Goal: Communication & Community: Share content

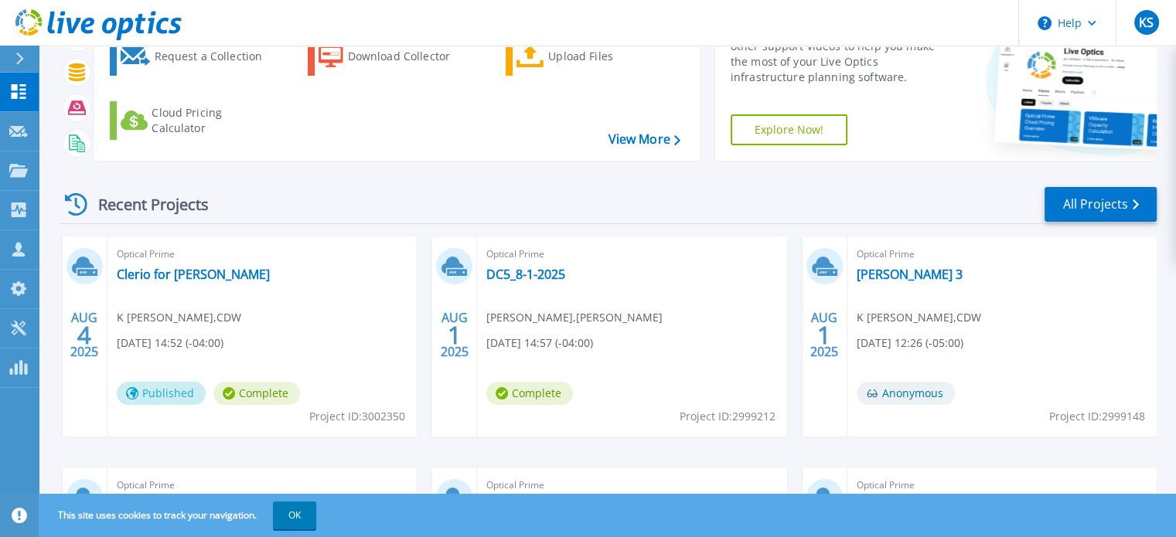
scroll to position [96, 0]
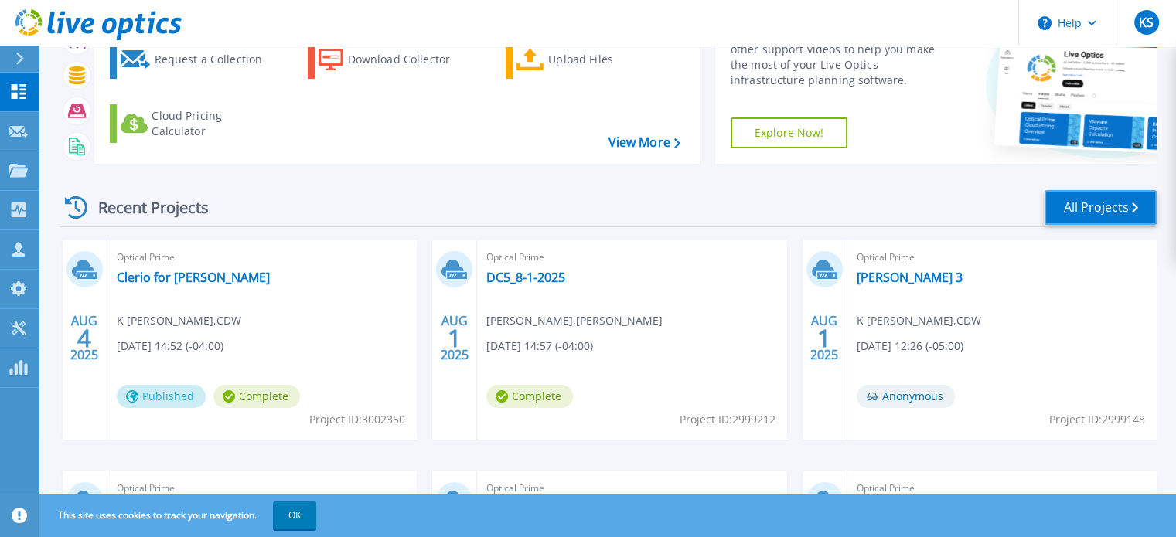
click at [1091, 206] on link "All Projects" at bounding box center [1101, 207] width 112 height 35
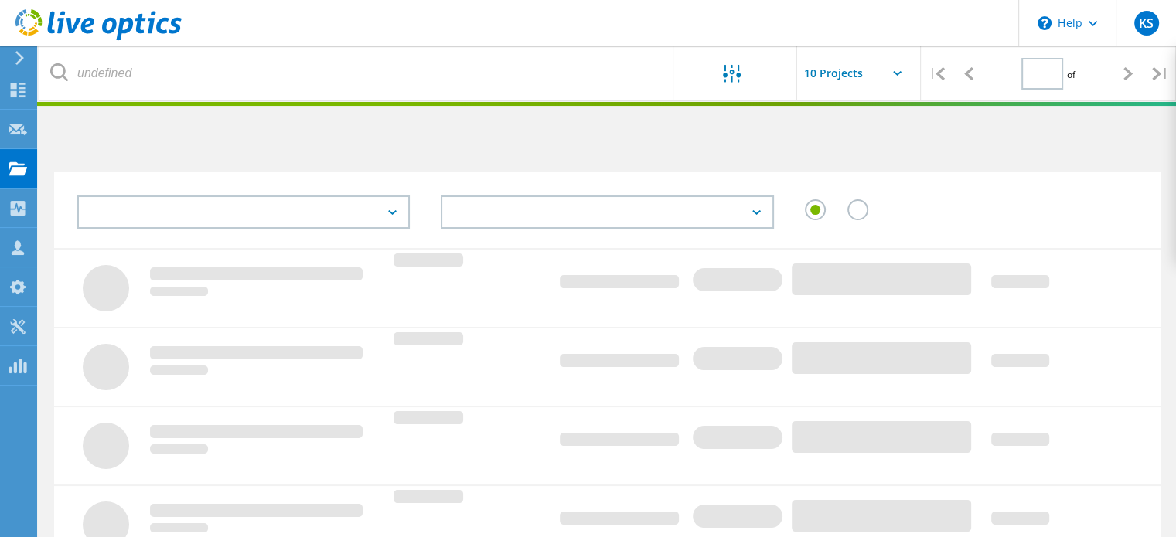
type input "1"
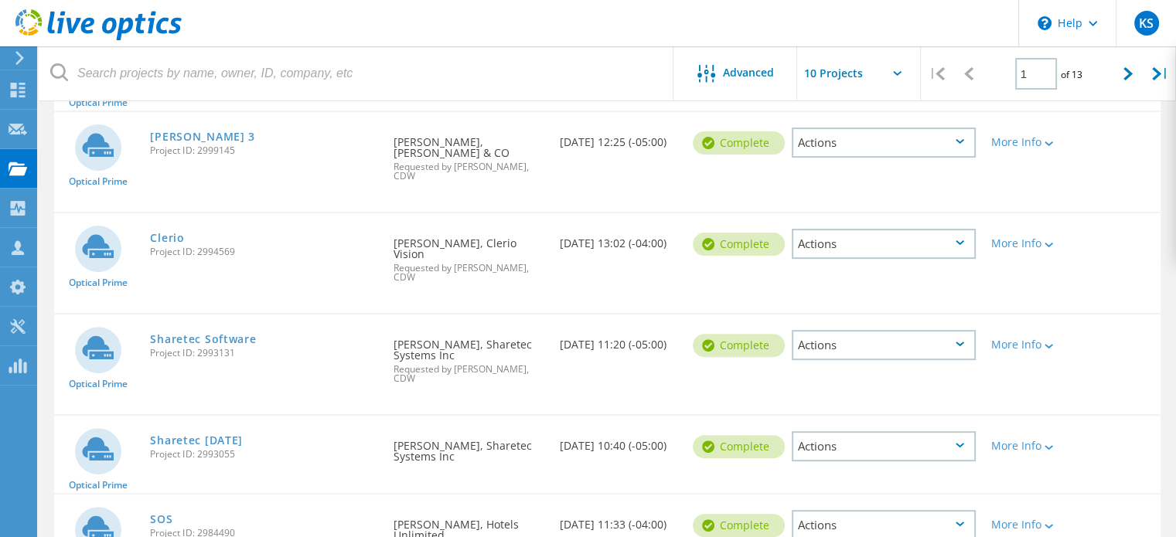
scroll to position [427, 0]
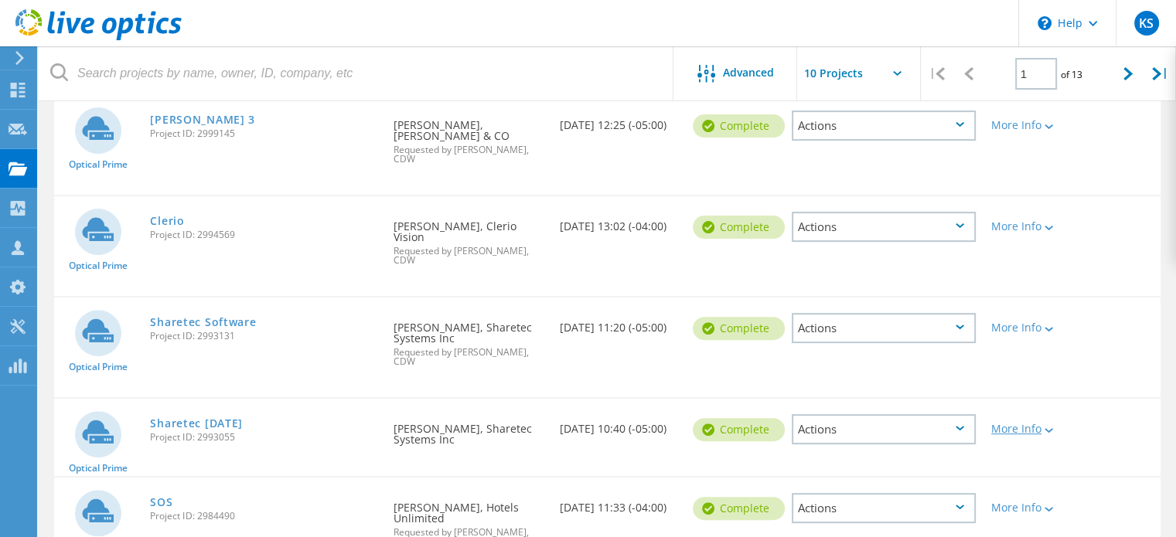
click at [1047, 428] on icon at bounding box center [1049, 430] width 9 height 5
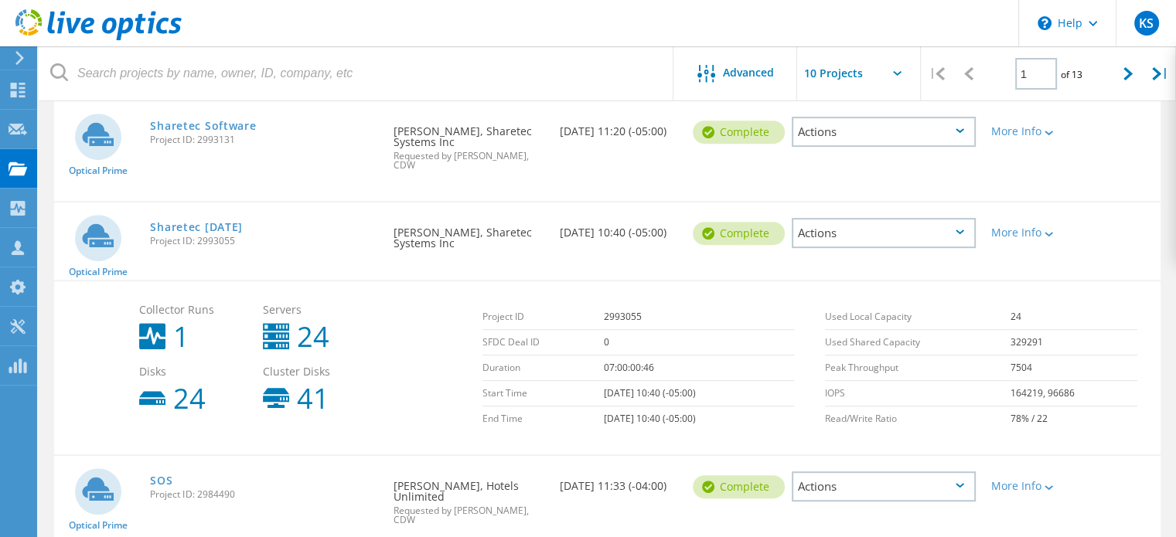
scroll to position [626, 0]
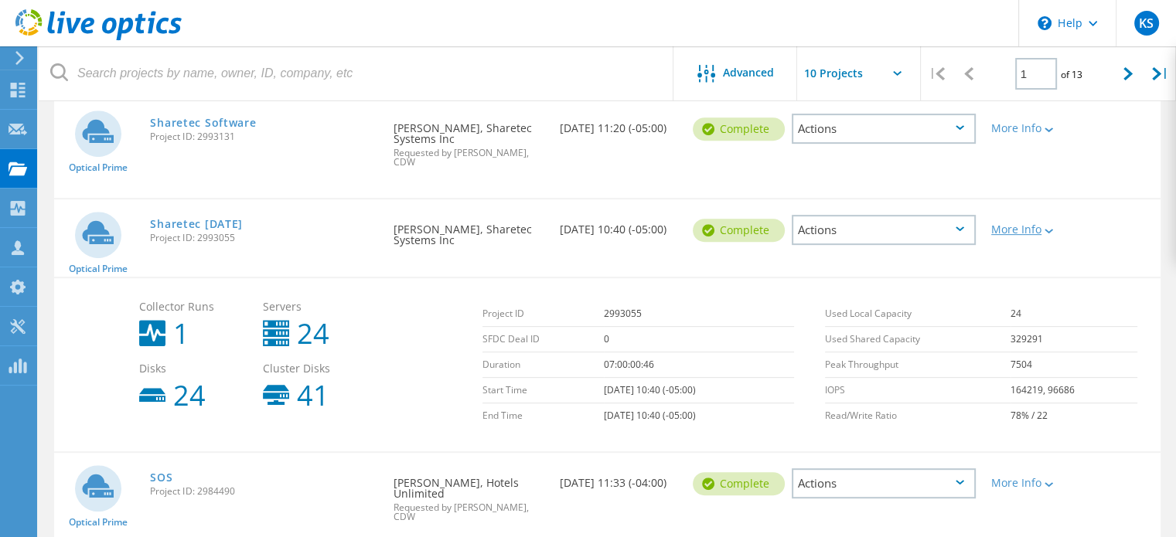
click at [1053, 226] on div at bounding box center [1048, 230] width 12 height 9
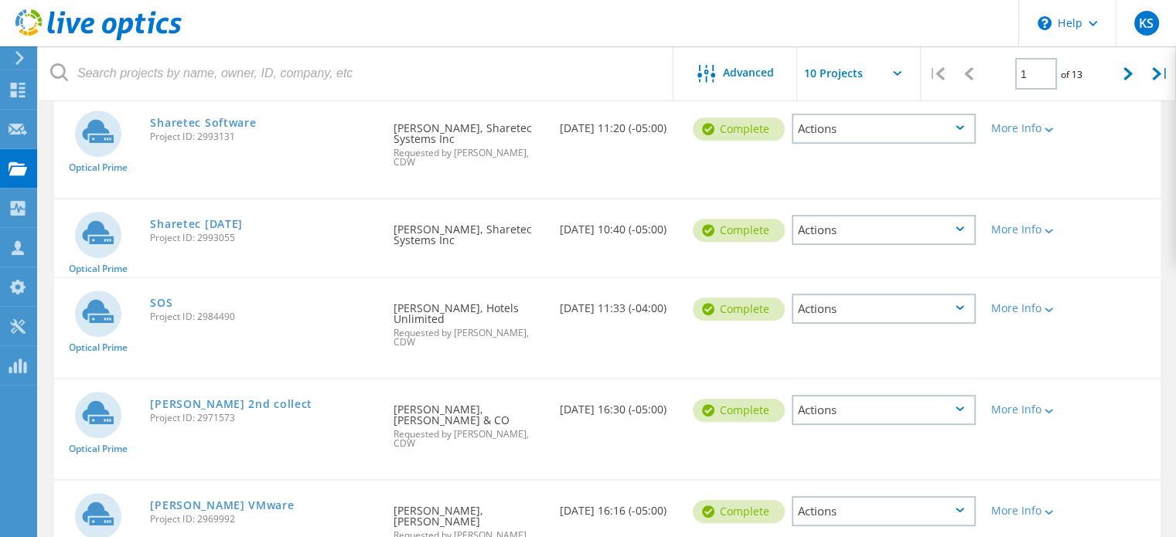
click at [960, 215] on div "Actions" at bounding box center [884, 230] width 184 height 30
click at [829, 230] on div "Share" at bounding box center [883, 242] width 181 height 24
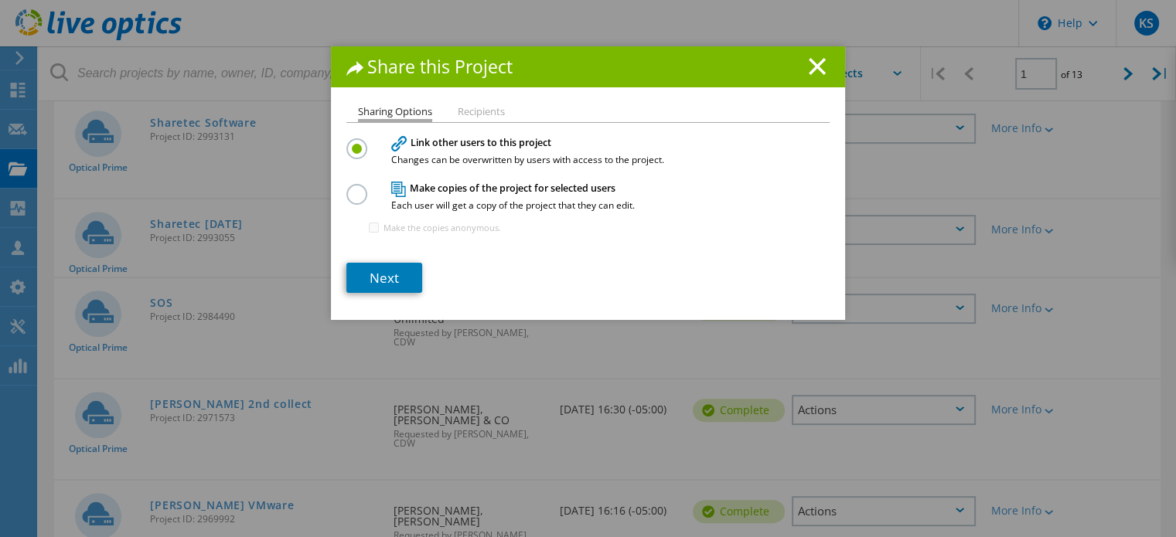
click at [442, 185] on h4 "Make copies of the project for selected users Each user will get a copy of the …" at bounding box center [584, 196] width 387 height 29
click at [350, 188] on label at bounding box center [359, 186] width 27 height 4
click at [0, 0] on input "radio" at bounding box center [0, 0] width 0 height 0
click at [373, 272] on link "Next" at bounding box center [384, 278] width 76 height 30
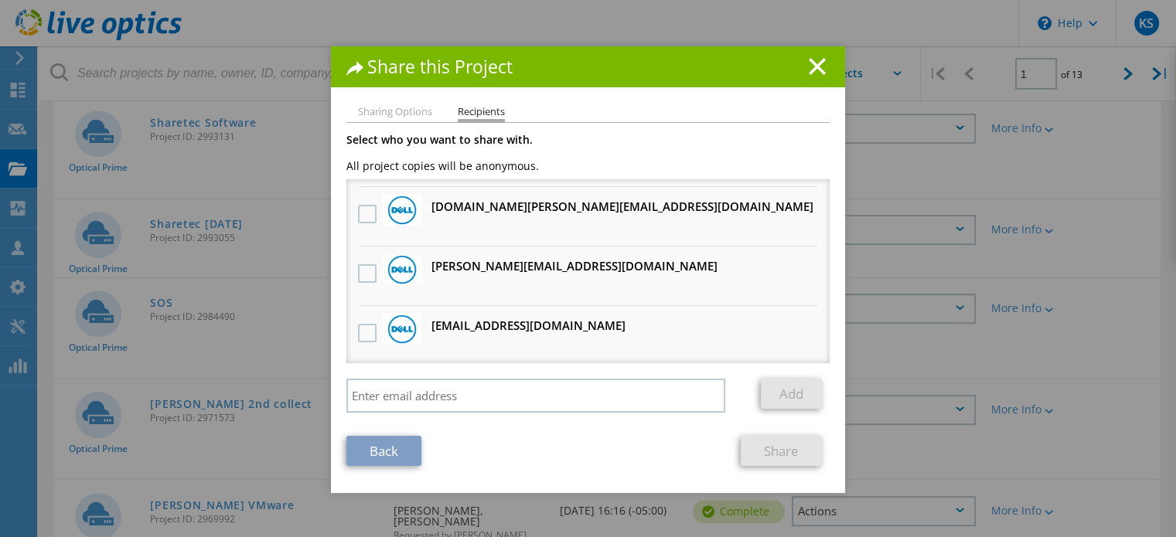
scroll to position [363, 0]
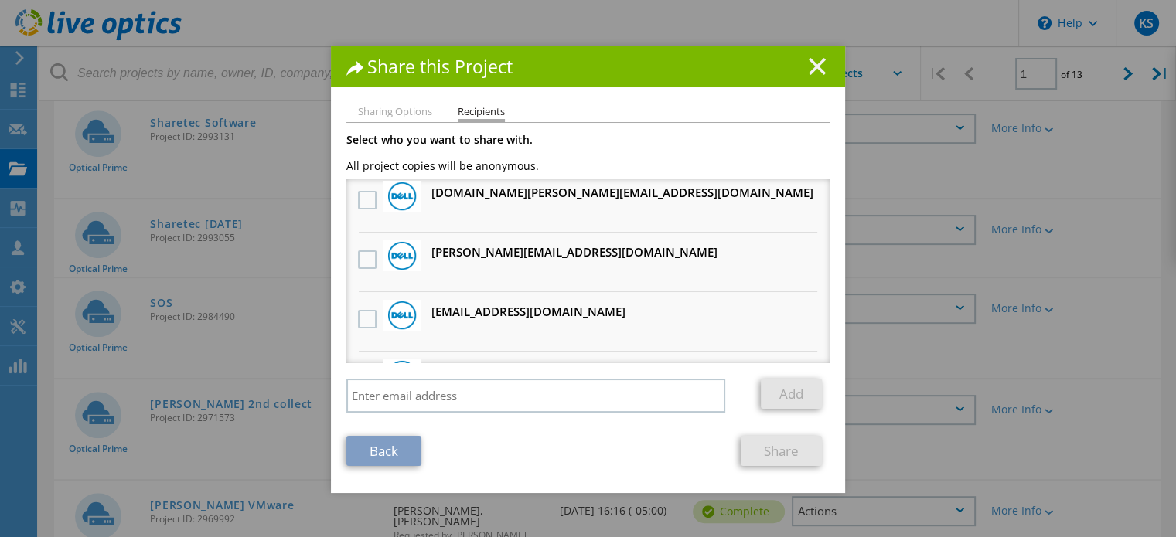
click at [809, 60] on icon at bounding box center [817, 66] width 17 height 17
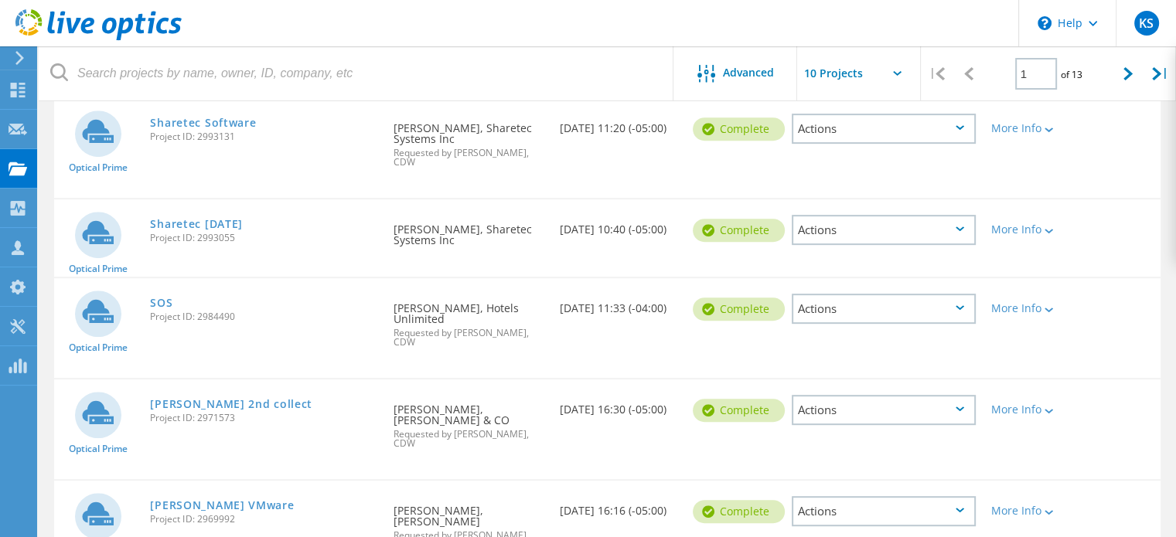
click at [962, 215] on div "Actions" at bounding box center [884, 230] width 184 height 30
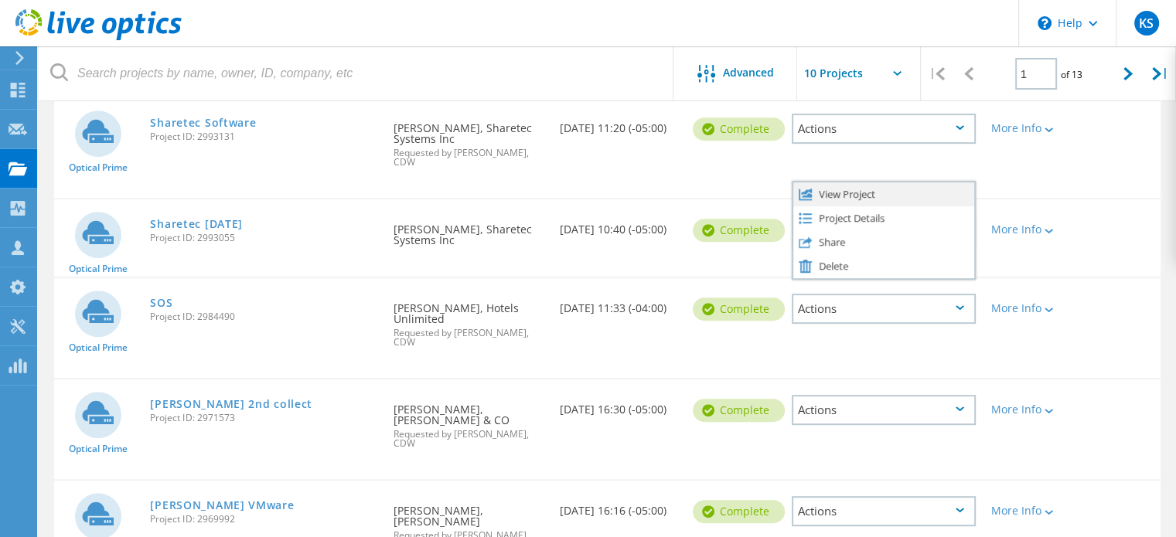
click at [848, 183] on div "View Project" at bounding box center [883, 195] width 181 height 24
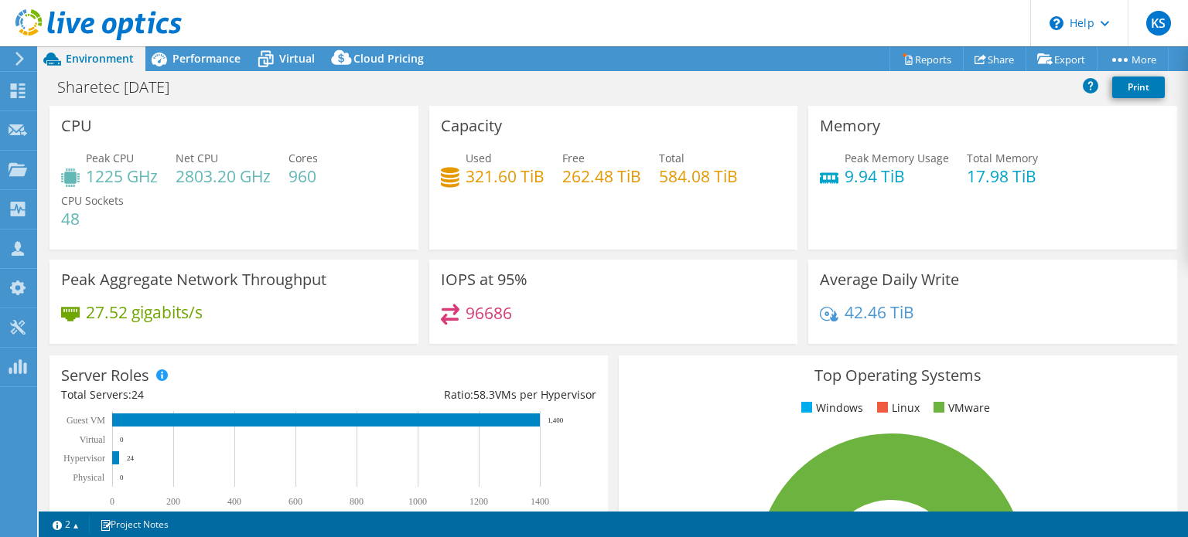
select select "USD"
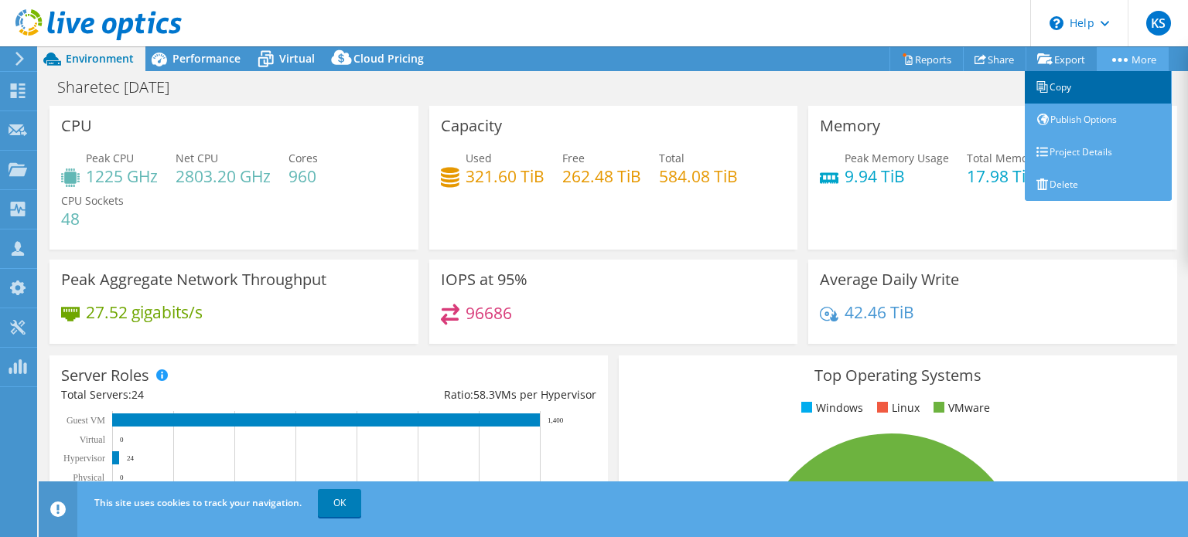
click at [1049, 89] on link "Copy" at bounding box center [1098, 87] width 147 height 32
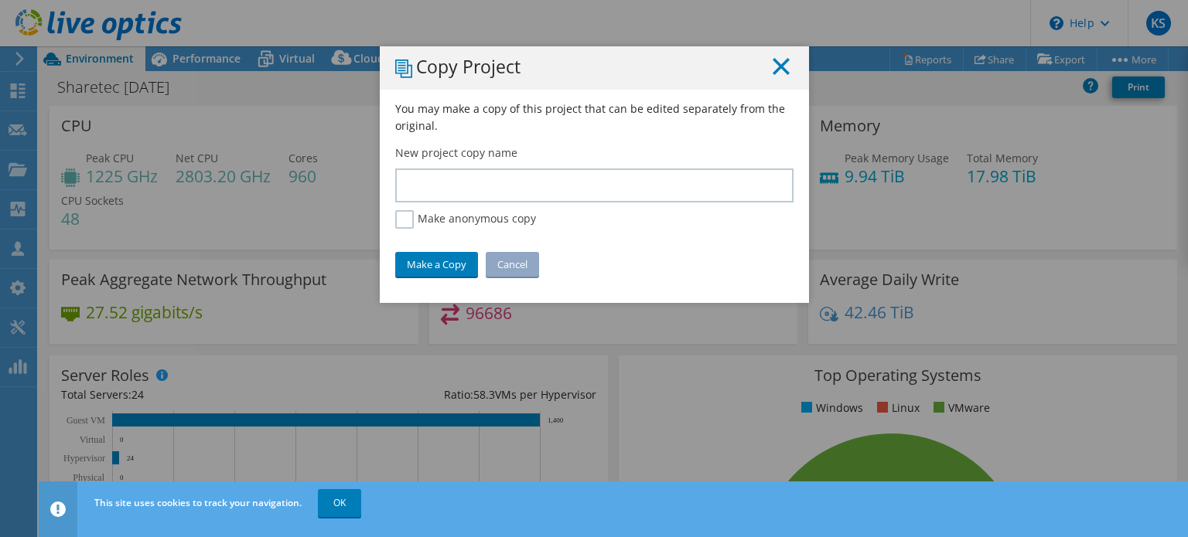
click at [773, 64] on line at bounding box center [780, 66] width 15 height 15
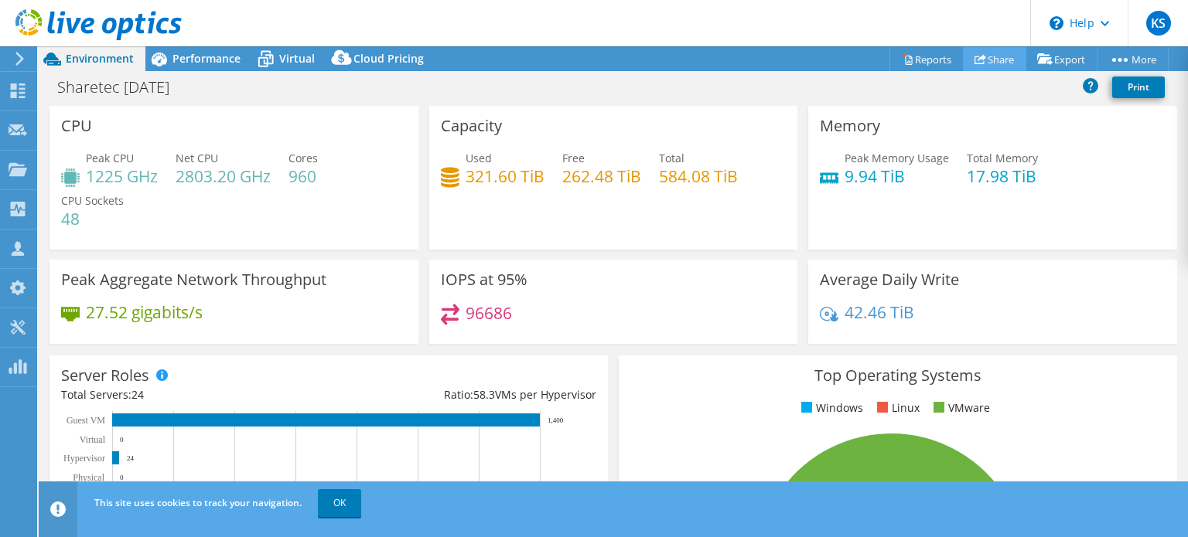
click at [980, 55] on link "Share" at bounding box center [994, 59] width 63 height 24
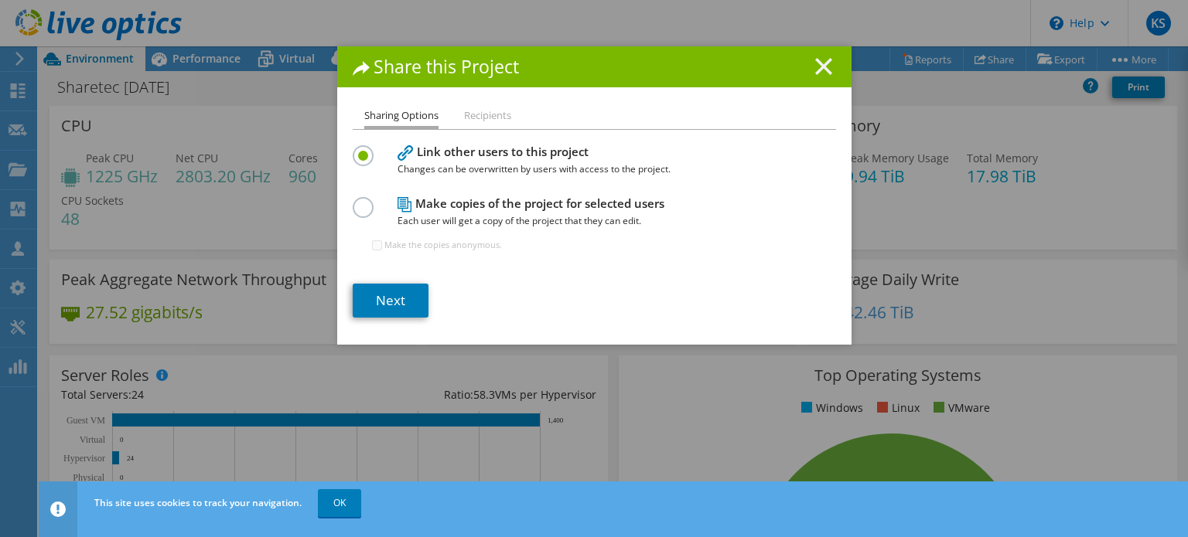
click at [817, 63] on icon at bounding box center [823, 66] width 17 height 17
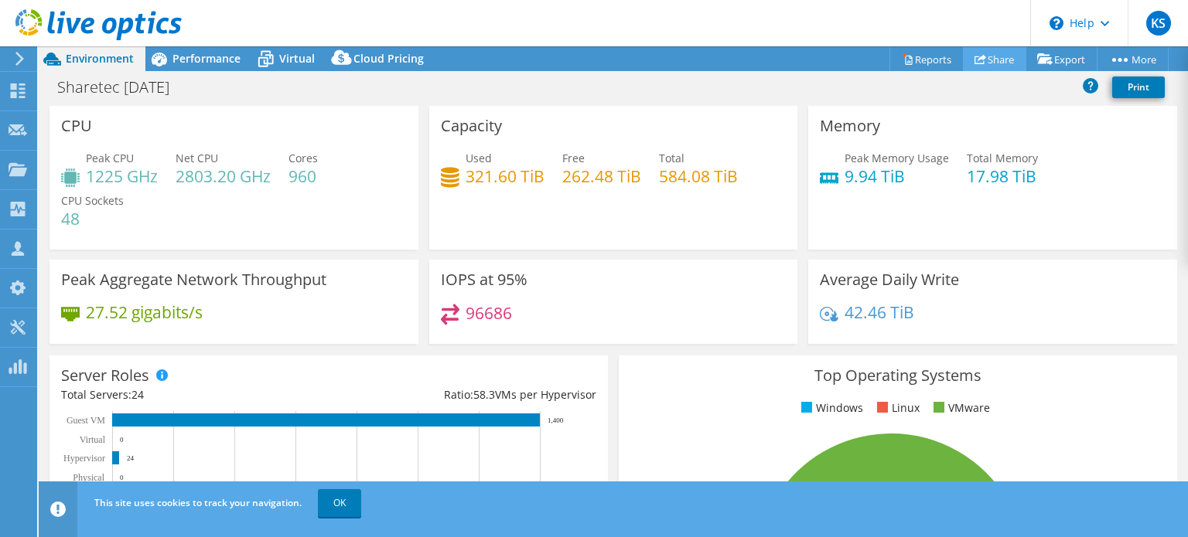
click at [987, 59] on link "Share" at bounding box center [994, 59] width 63 height 24
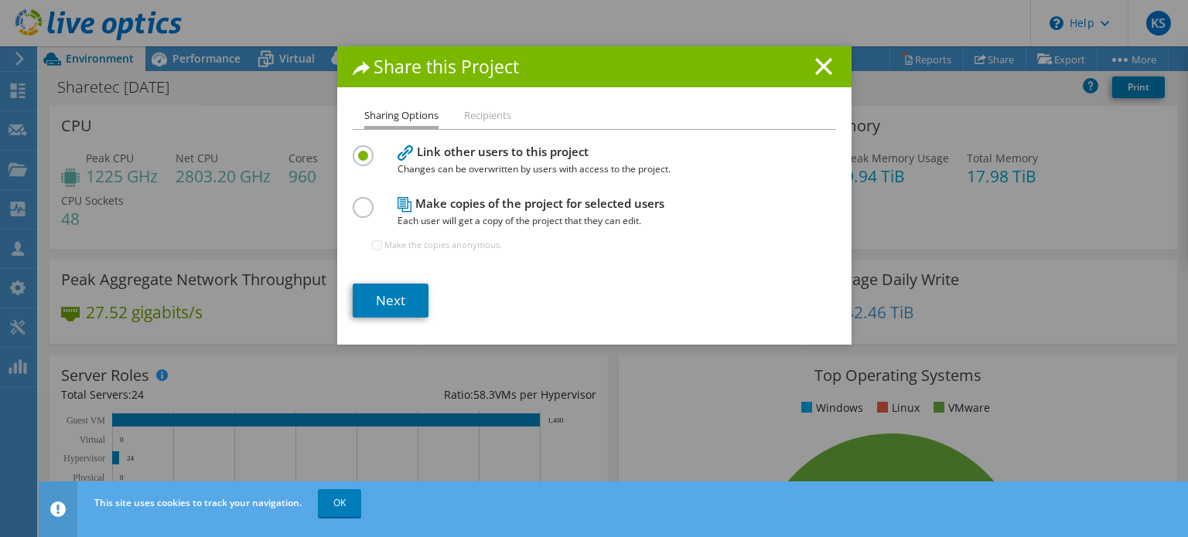
click at [471, 114] on li "Recipients" at bounding box center [487, 116] width 47 height 19
click at [353, 201] on label at bounding box center [366, 199] width 27 height 4
click at [0, 0] on input "radio" at bounding box center [0, 0] width 0 height 0
click at [391, 300] on link "Next" at bounding box center [391, 301] width 76 height 34
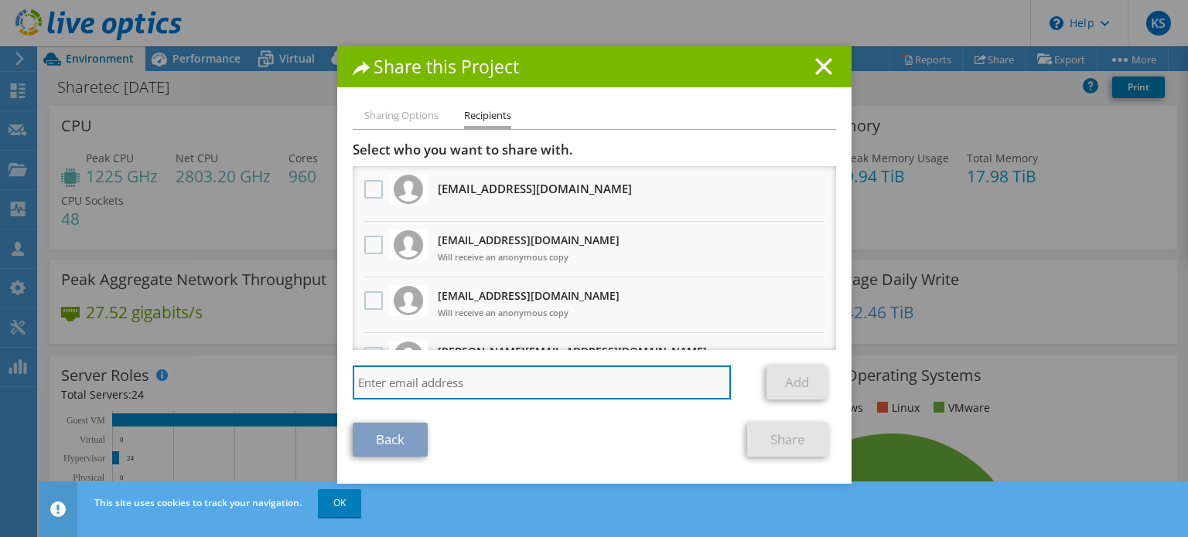
click at [469, 381] on input "search" at bounding box center [542, 383] width 379 height 34
paste input "justzee@cdw.com"
type input "justzee@cdw.com"
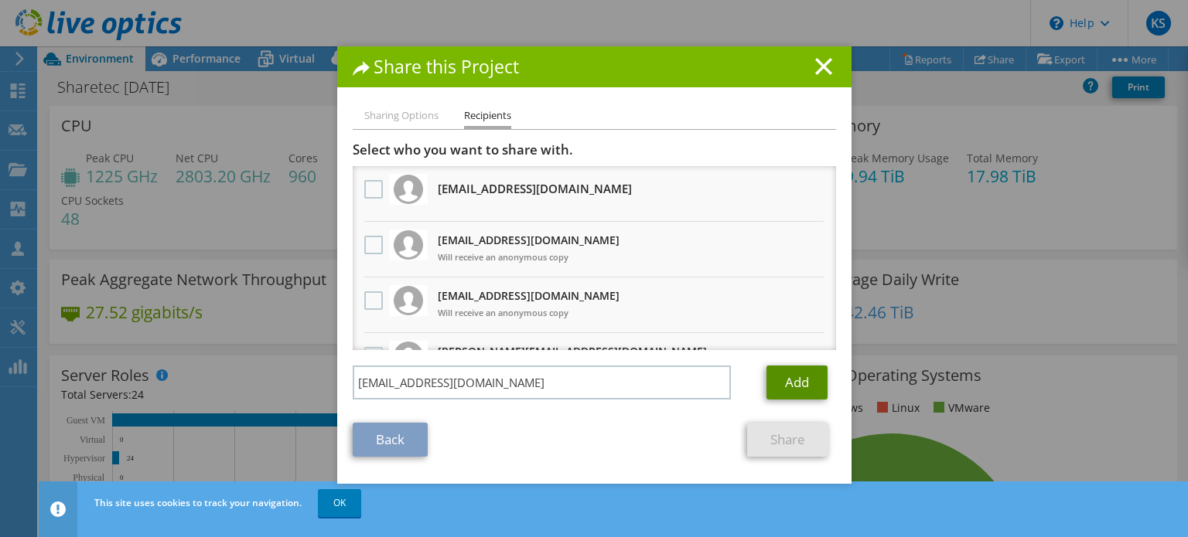
click at [793, 382] on link "Add" at bounding box center [796, 383] width 61 height 34
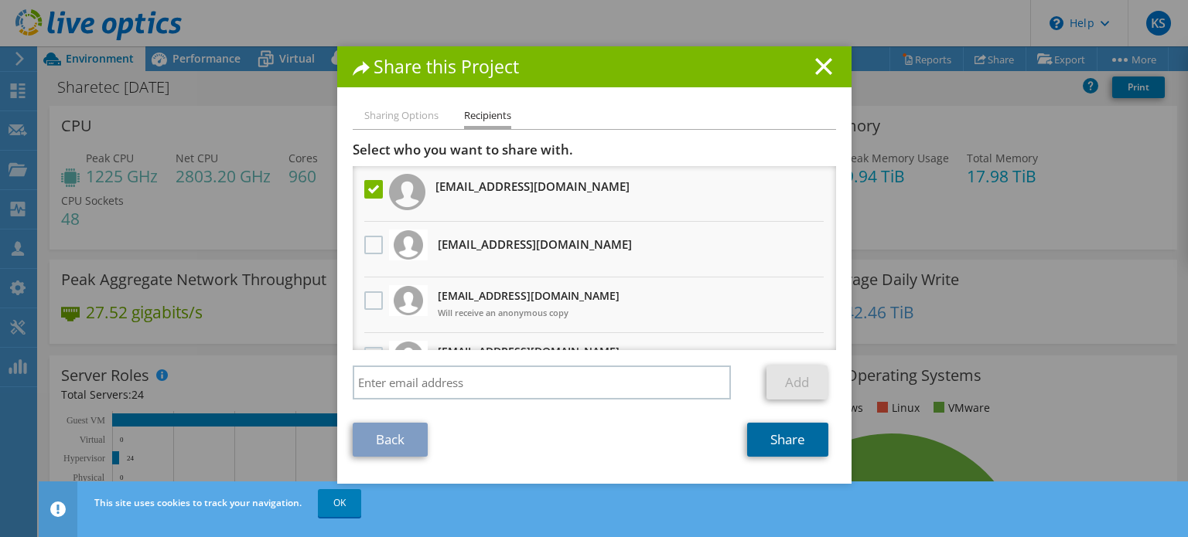
click at [780, 439] on link "Share" at bounding box center [787, 440] width 81 height 34
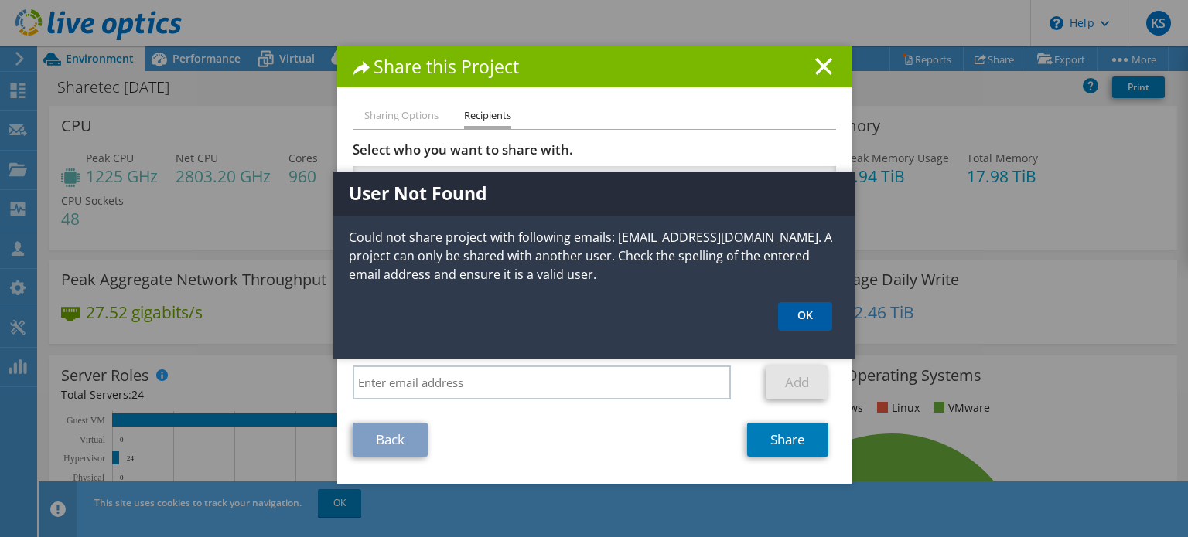
click at [807, 313] on link "OK" at bounding box center [805, 316] width 54 height 29
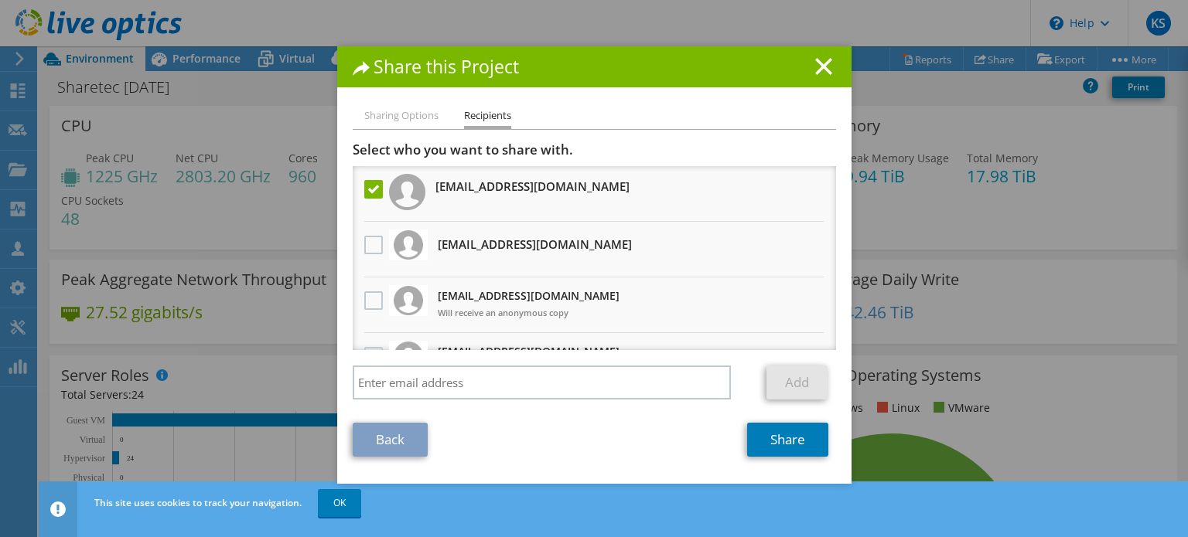
click at [388, 111] on li "Sharing Options" at bounding box center [401, 116] width 74 height 19
click at [387, 114] on li "Sharing Options" at bounding box center [401, 116] width 74 height 19
click at [374, 438] on link "Back" at bounding box center [390, 440] width 75 height 34
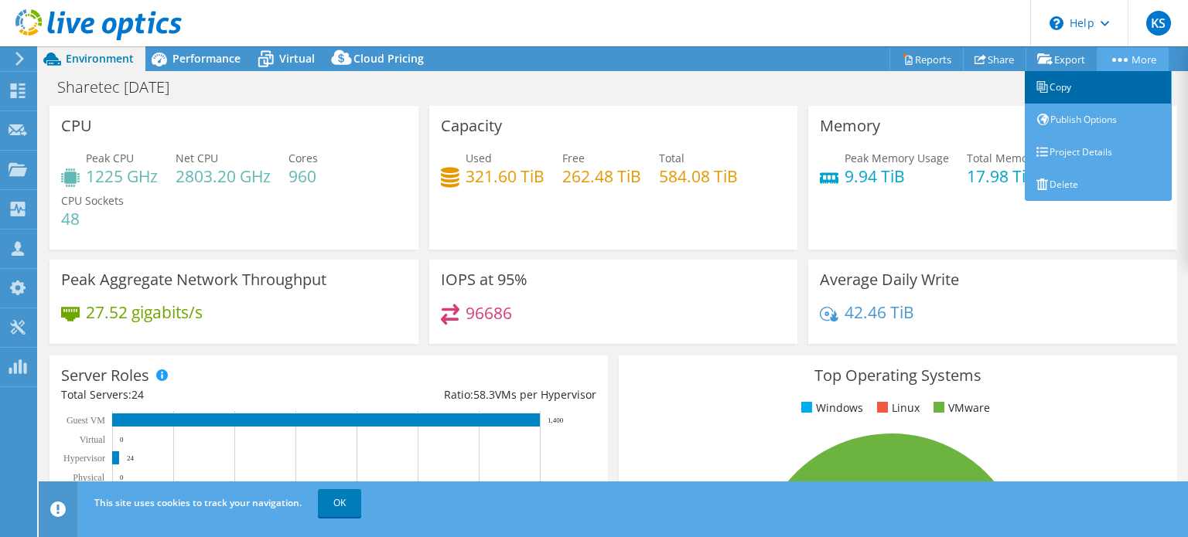
click at [1046, 86] on link "Copy" at bounding box center [1098, 87] width 147 height 32
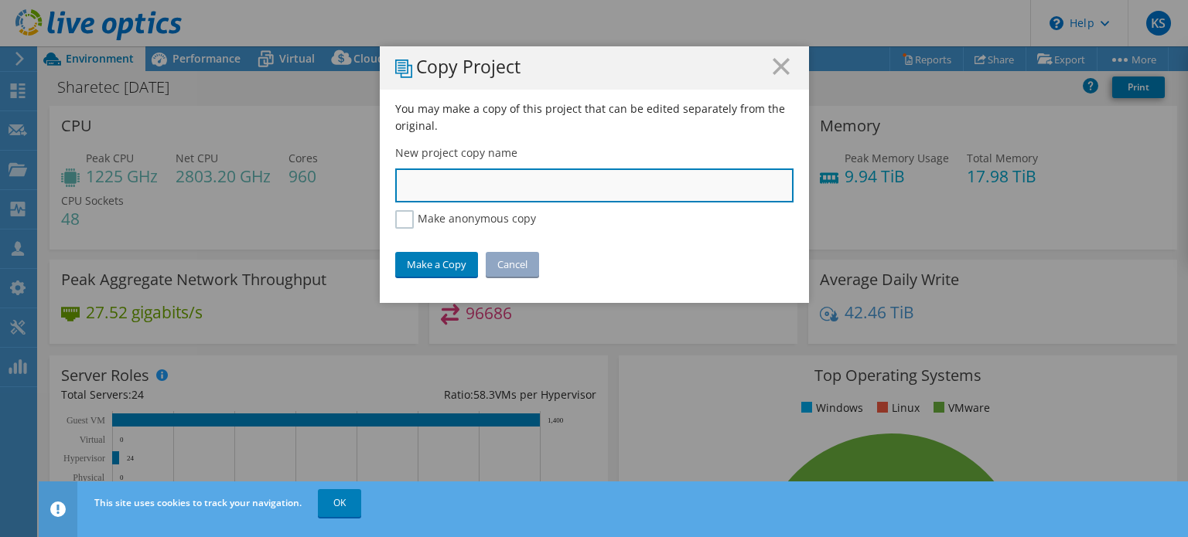
click at [428, 186] on input "text" at bounding box center [594, 186] width 398 height 34
type input "Sharetec copy"
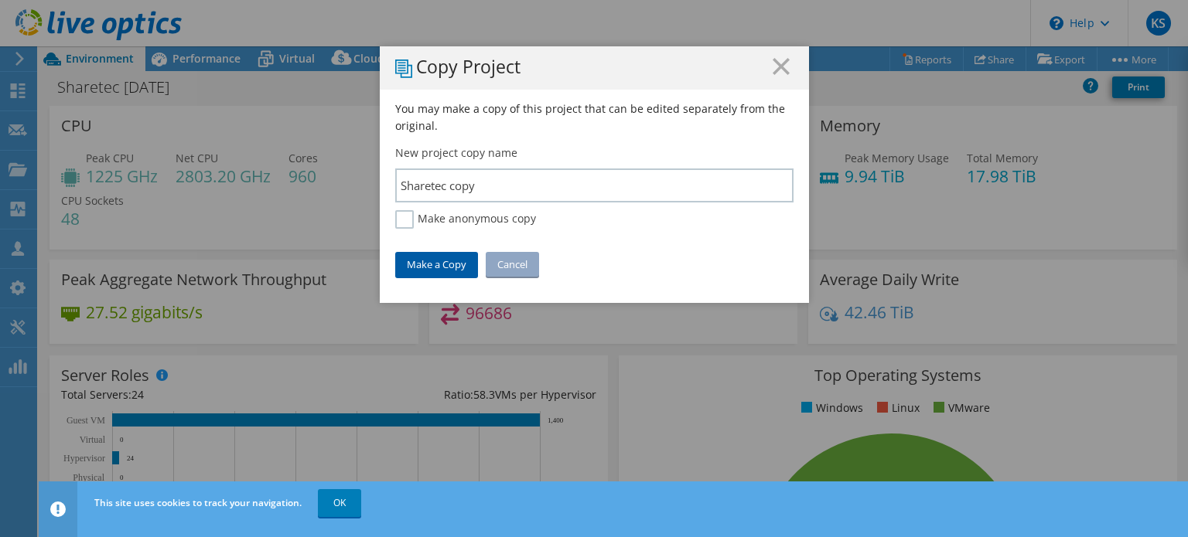
click at [439, 260] on link "Make a Copy" at bounding box center [436, 264] width 83 height 25
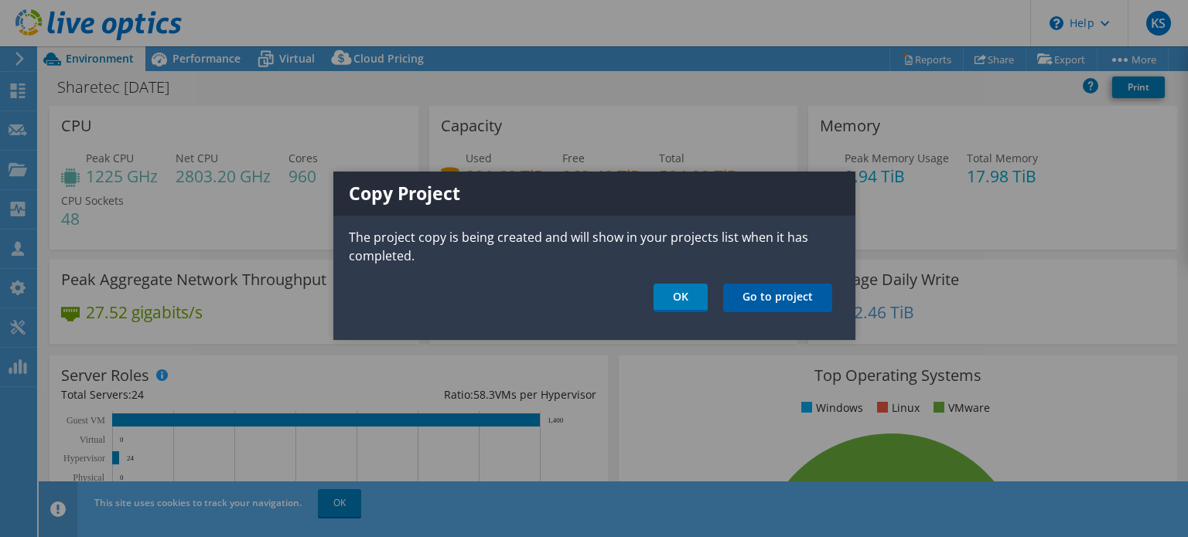
click at [771, 293] on link "Go to project" at bounding box center [777, 298] width 109 height 29
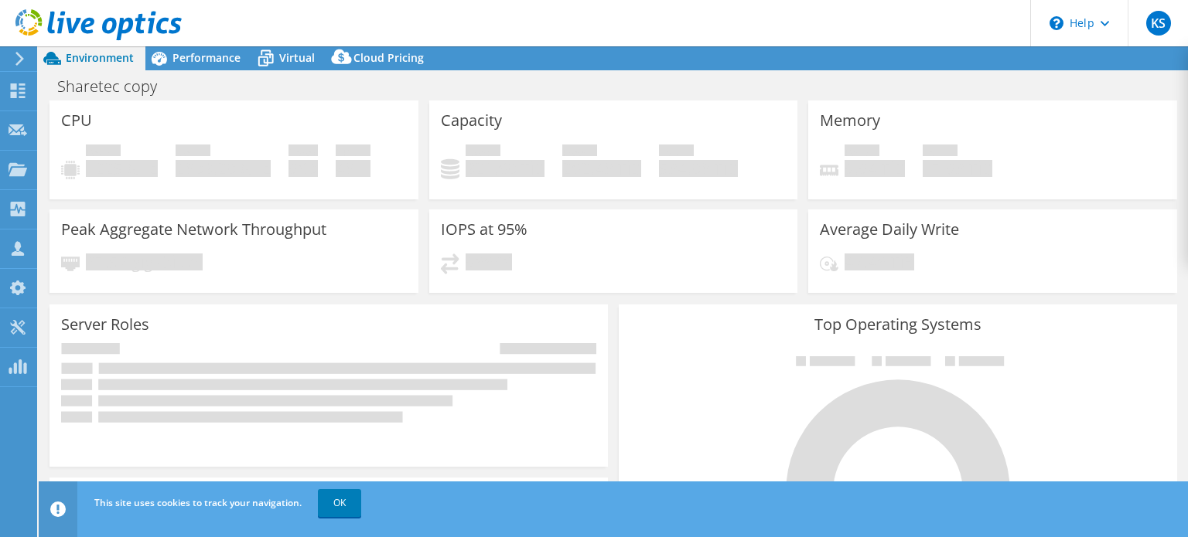
select select "USD"
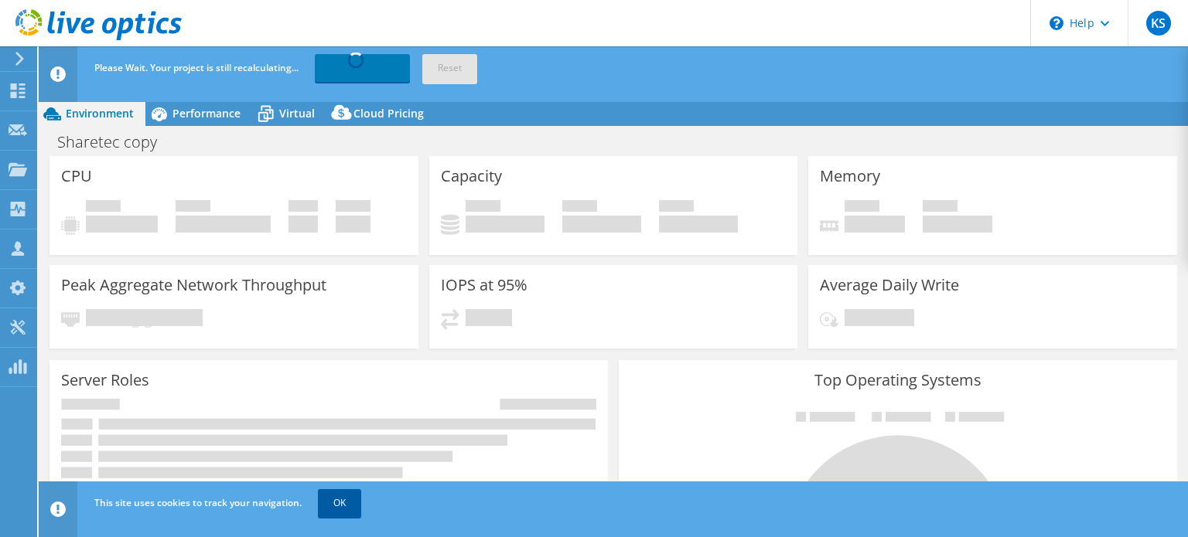
click at [336, 503] on link "OK" at bounding box center [339, 504] width 43 height 28
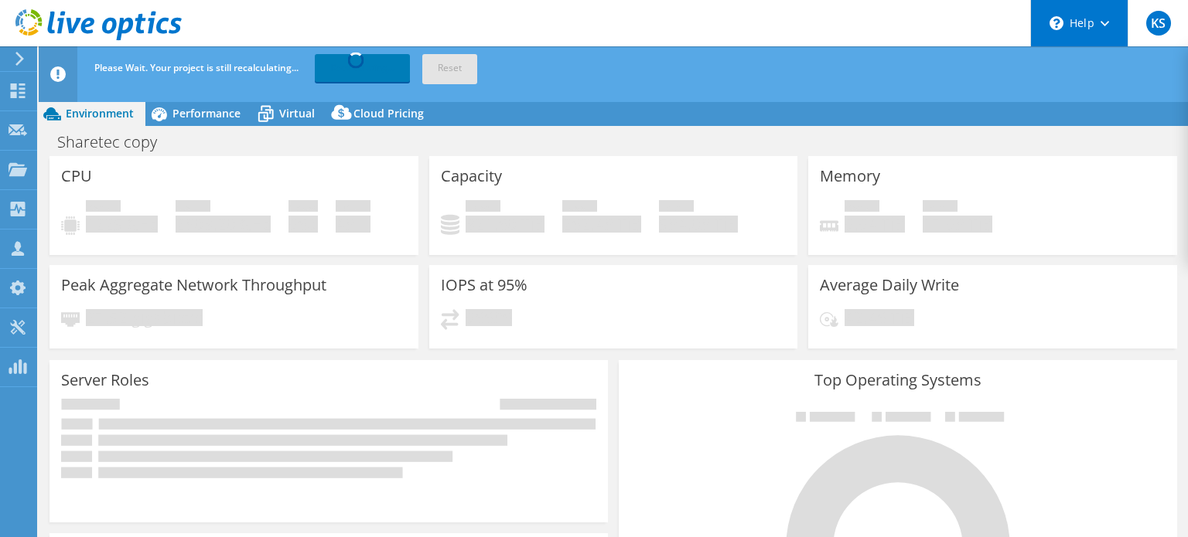
click at [1101, 18] on div "\n Help" at bounding box center [1078, 23] width 97 height 46
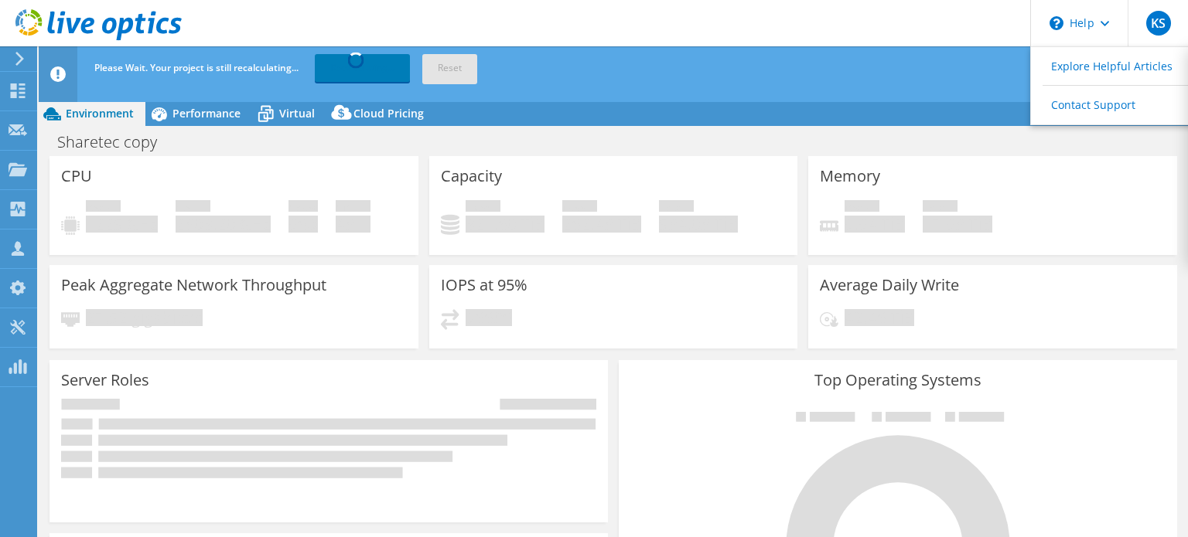
click at [934, 14] on header "KS Partner Team Member K Sather kellsat@cdw.com CDW My Profile Log Out \n Help …" at bounding box center [594, 23] width 1188 height 46
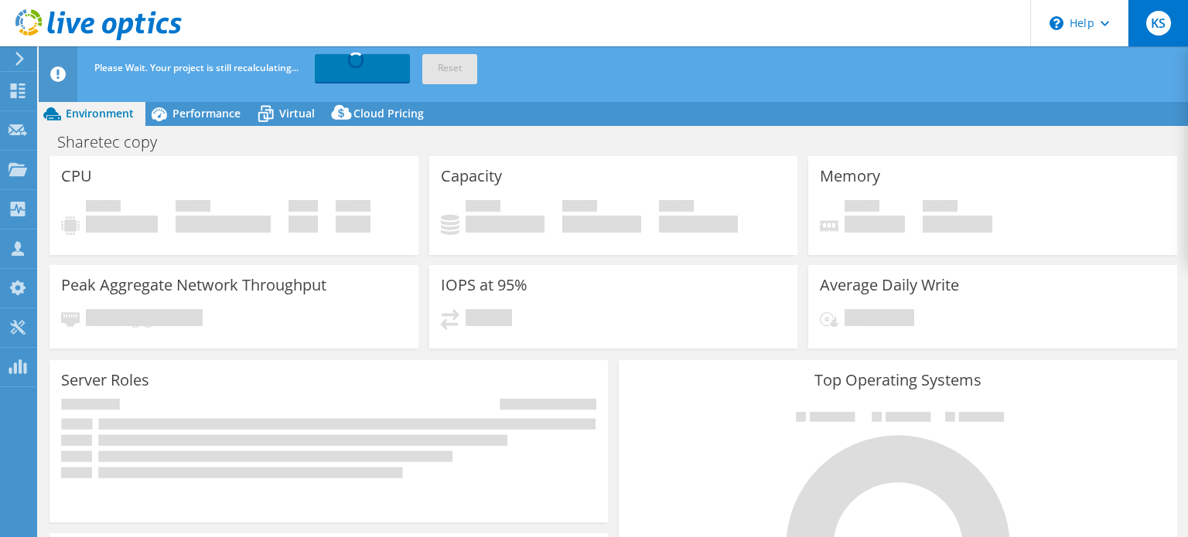
click at [1152, 21] on span "KS" at bounding box center [1158, 23] width 25 height 25
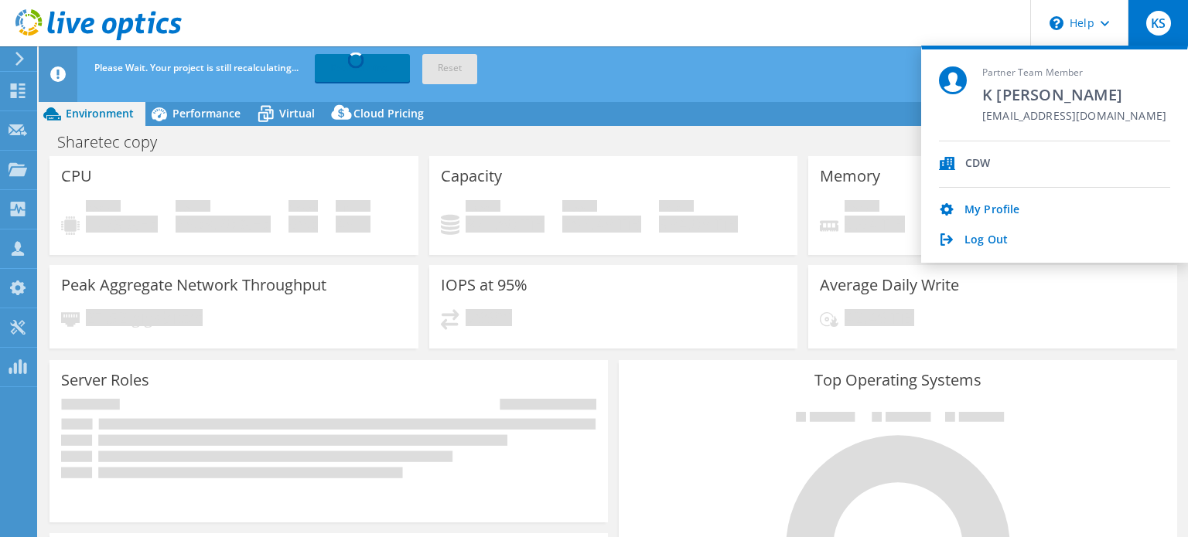
click at [884, 21] on header "KS Partner Team Member K Sather kellsat@cdw.com CDW My Profile Log Out \n Help …" at bounding box center [594, 23] width 1188 height 46
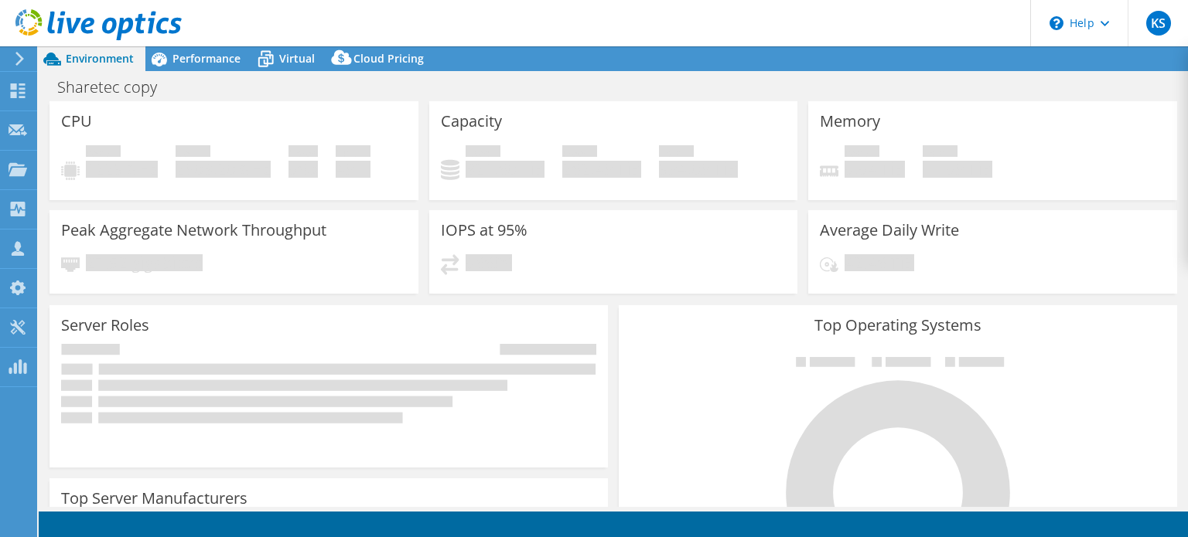
click at [1054, 143] on div "Memory Peak Memory Usage 9.94 TiB Total Memory 17.98 TiB" at bounding box center [992, 150] width 369 height 99
click at [19, 92] on icon at bounding box center [18, 91] width 19 height 15
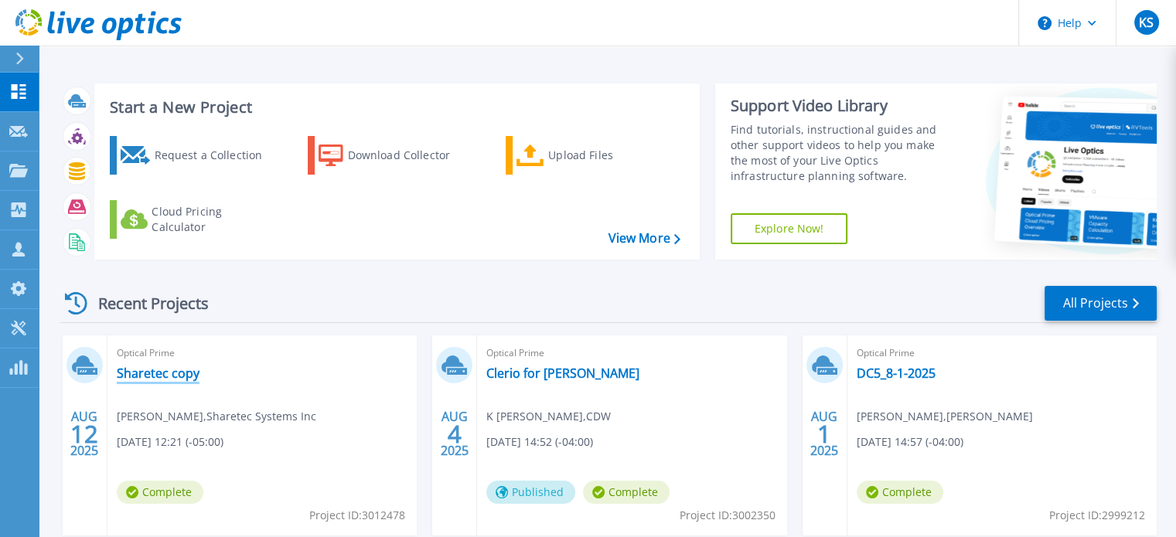
click at [155, 374] on link "Sharetec copy" at bounding box center [158, 373] width 83 height 15
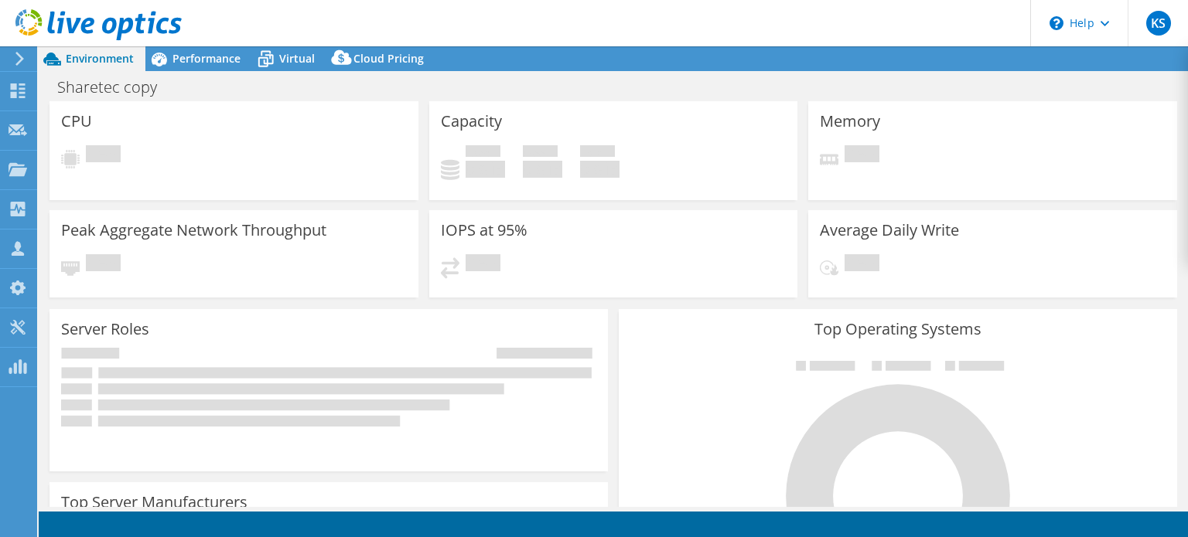
select select "USD"
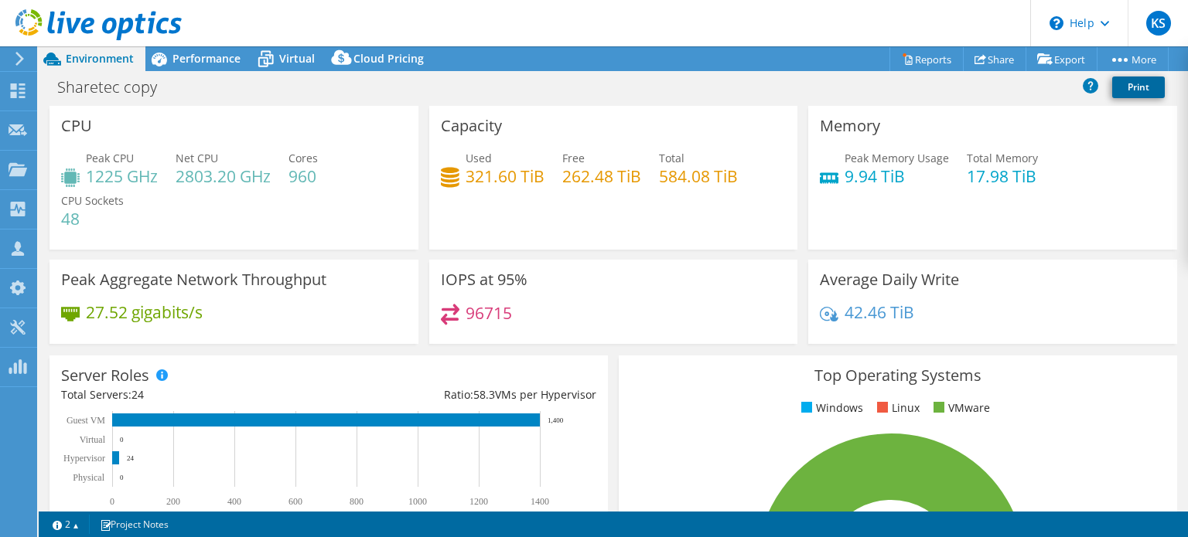
click at [1131, 83] on link "Print" at bounding box center [1138, 88] width 53 height 22
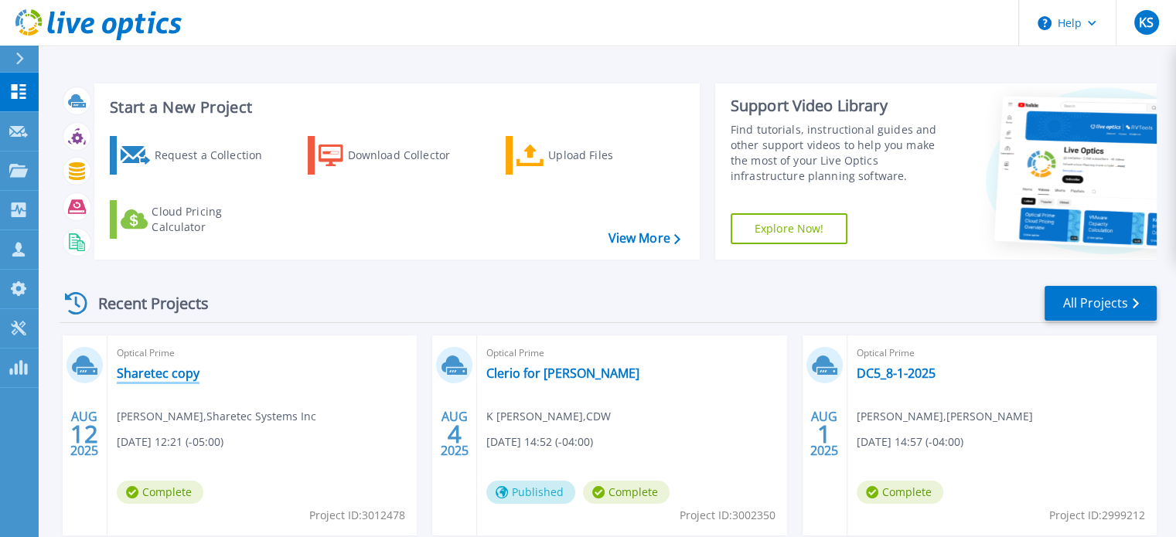
click at [155, 370] on link "Sharetec copy" at bounding box center [158, 373] width 83 height 15
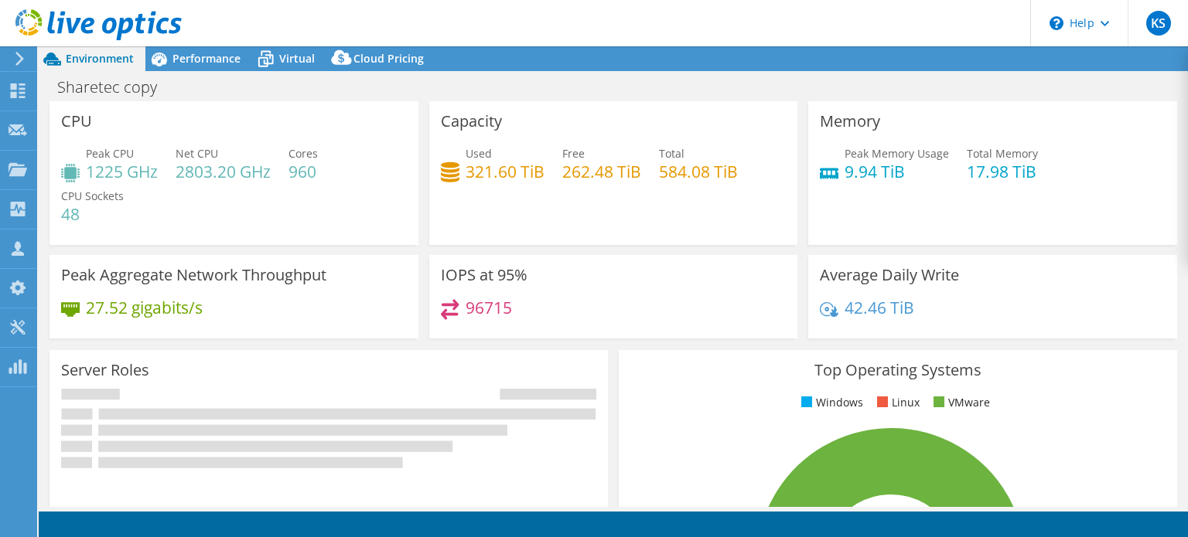
select select "USD"
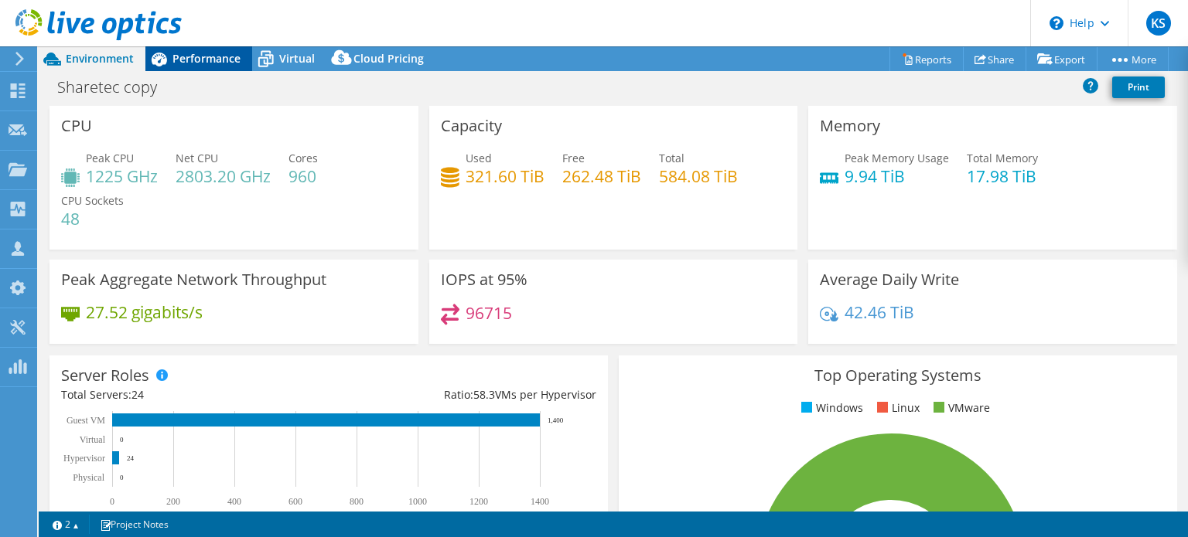
click at [206, 52] on span "Performance" at bounding box center [206, 58] width 68 height 15
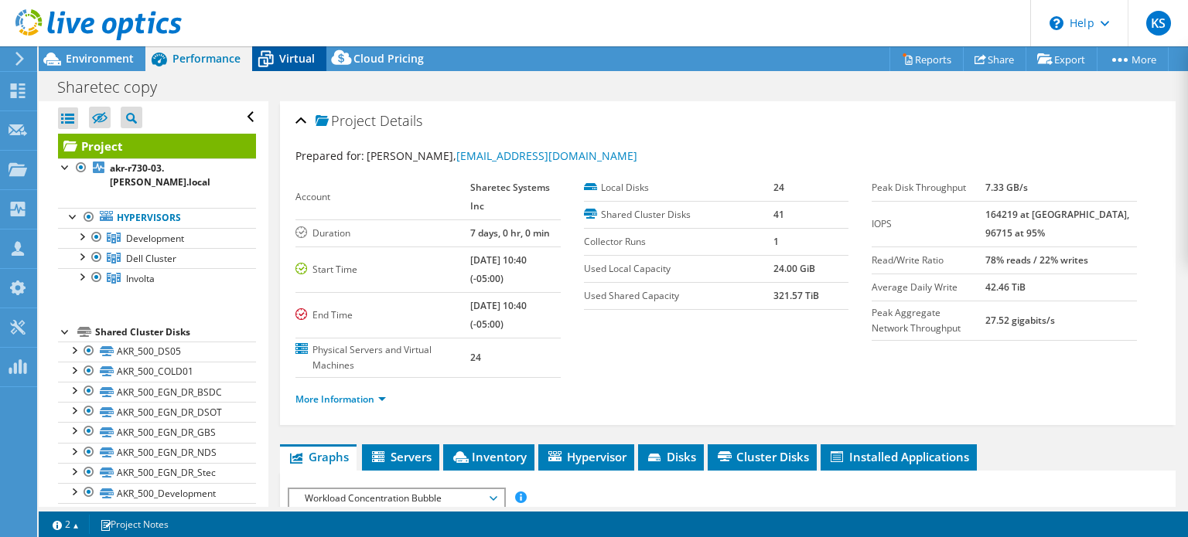
click at [287, 51] on span "Virtual" at bounding box center [297, 58] width 36 height 15
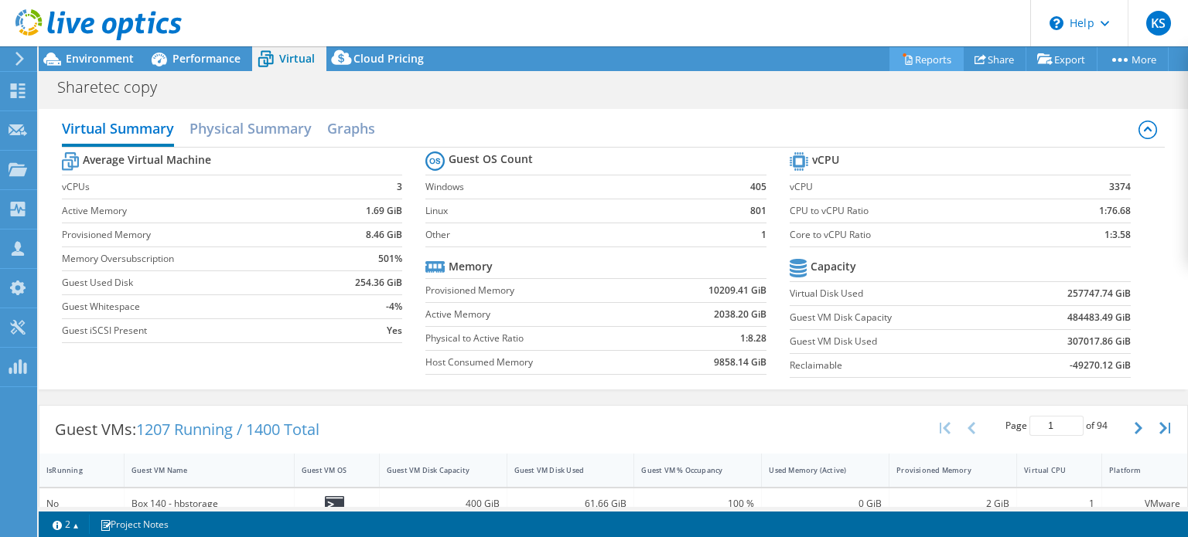
click at [915, 56] on link "Reports" at bounding box center [926, 59] width 74 height 24
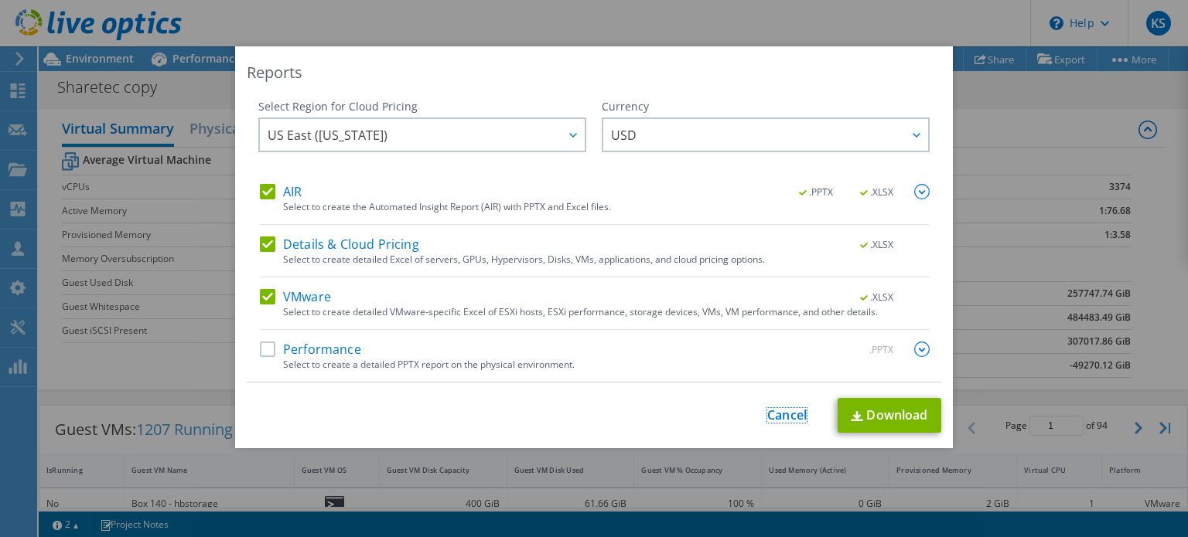
drag, startPoint x: 778, startPoint y: 415, endPoint x: 793, endPoint y: 367, distance: 50.4
click at [777, 414] on link "Cancel" at bounding box center [786, 415] width 39 height 15
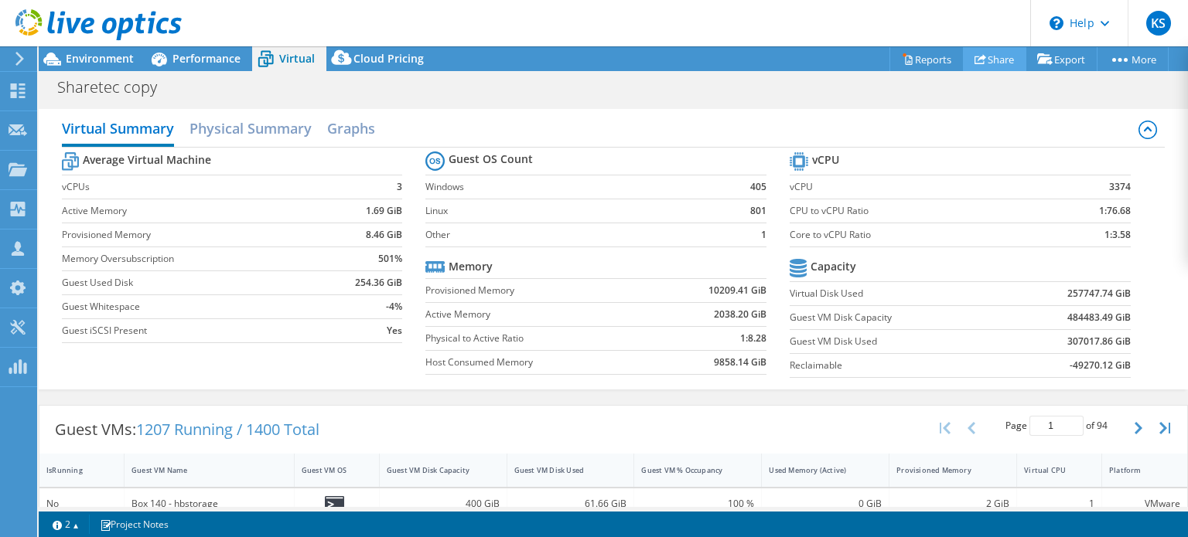
click at [975, 56] on use at bounding box center [980, 59] width 12 height 10
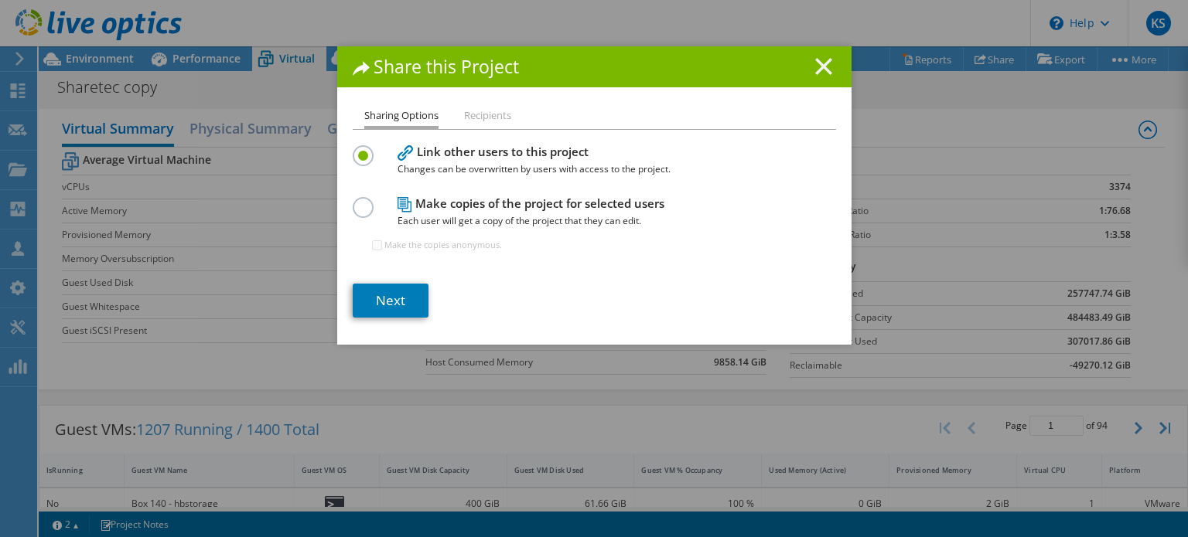
click at [819, 61] on icon at bounding box center [823, 66] width 17 height 17
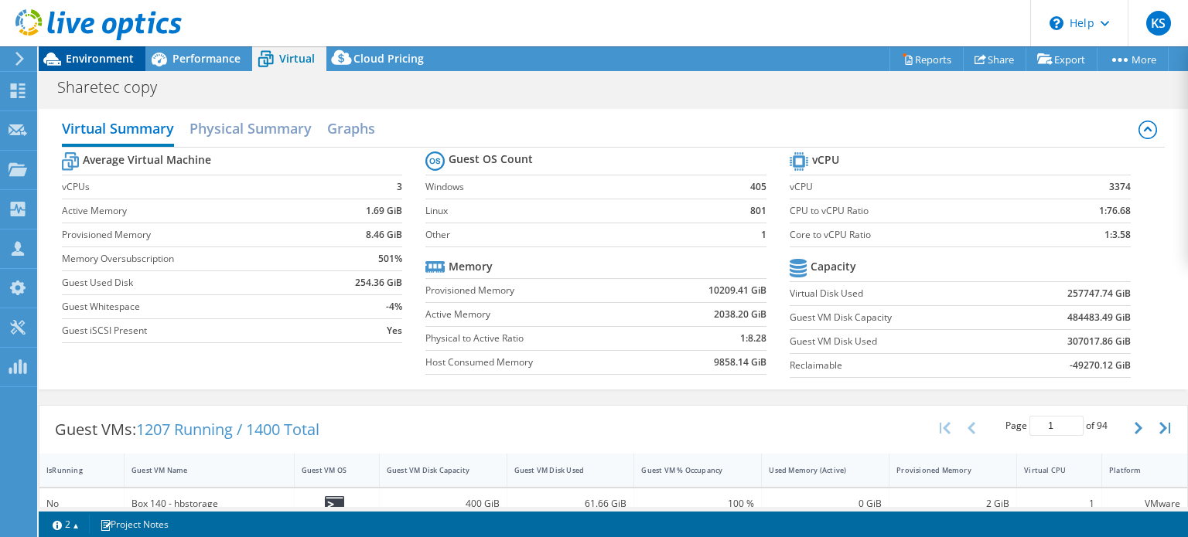
click at [86, 57] on span "Environment" at bounding box center [100, 58] width 68 height 15
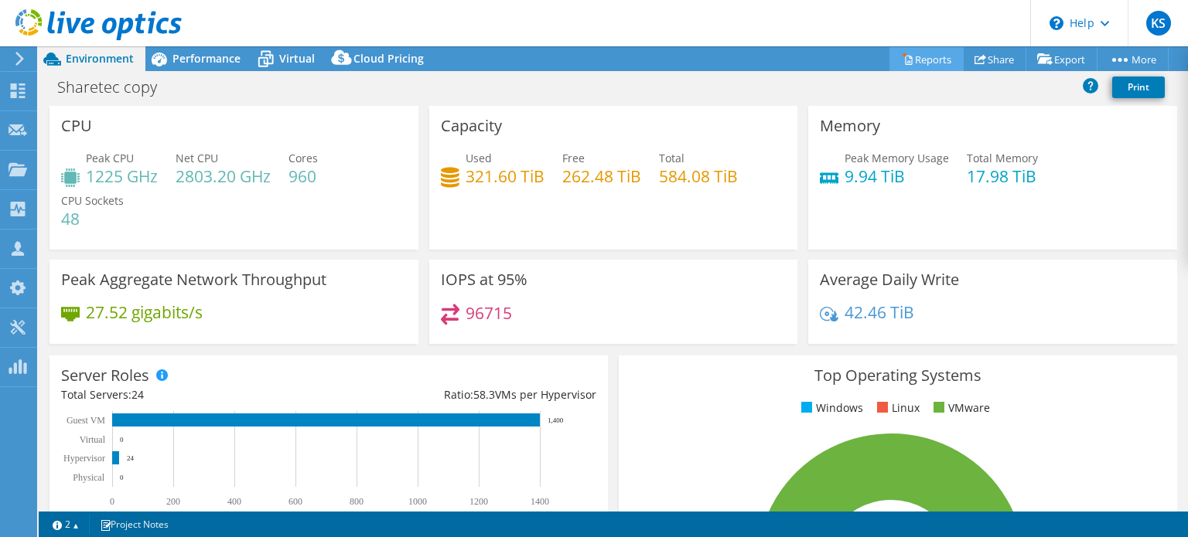
click at [914, 59] on link "Reports" at bounding box center [926, 59] width 74 height 24
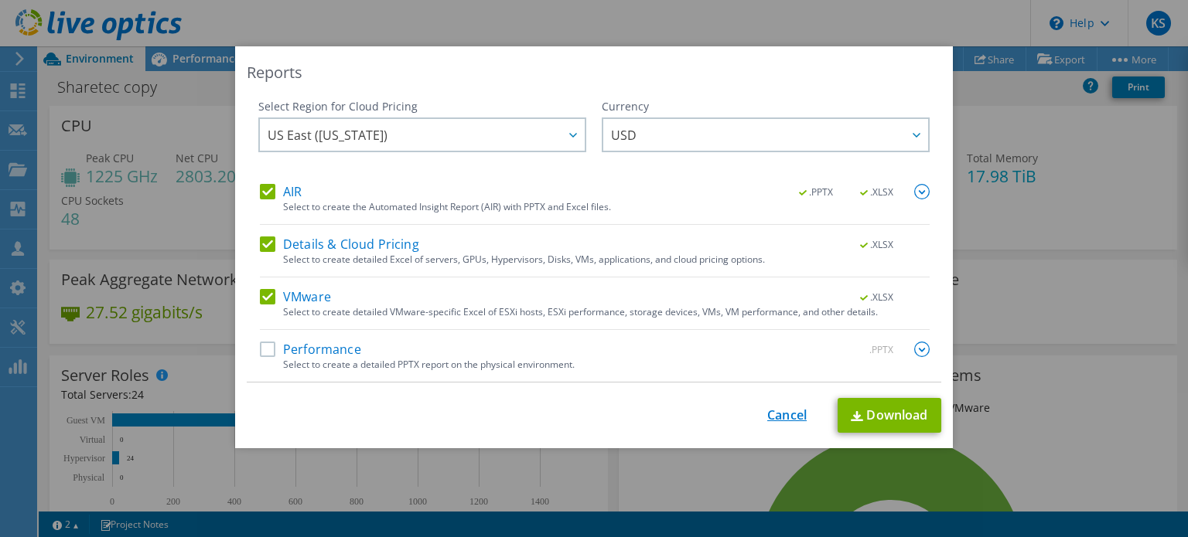
click at [767, 410] on link "Cancel" at bounding box center [786, 415] width 39 height 15
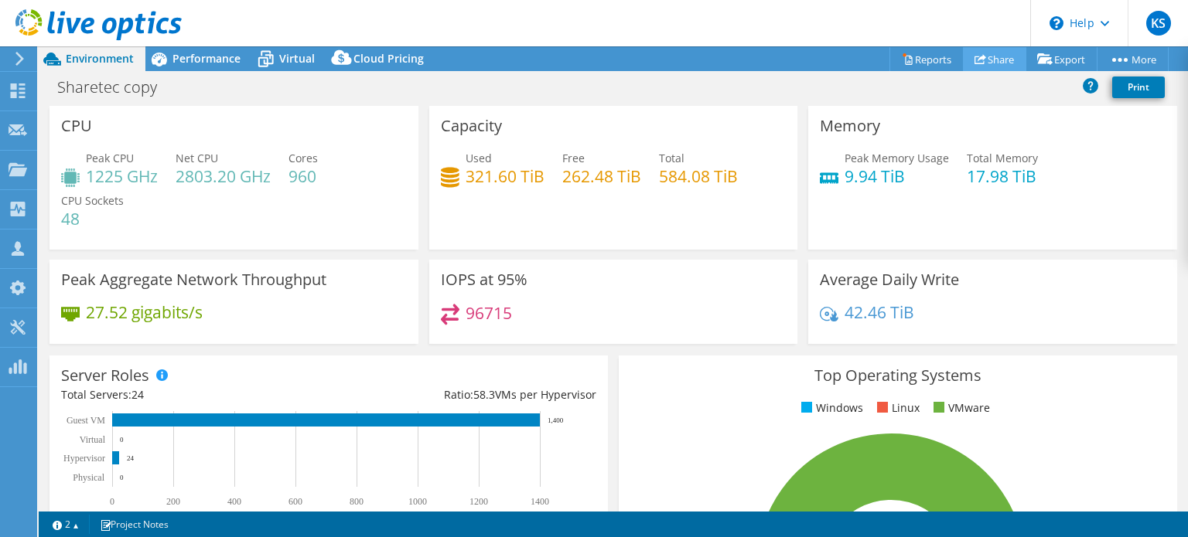
click at [974, 55] on icon at bounding box center [980, 59] width 12 height 12
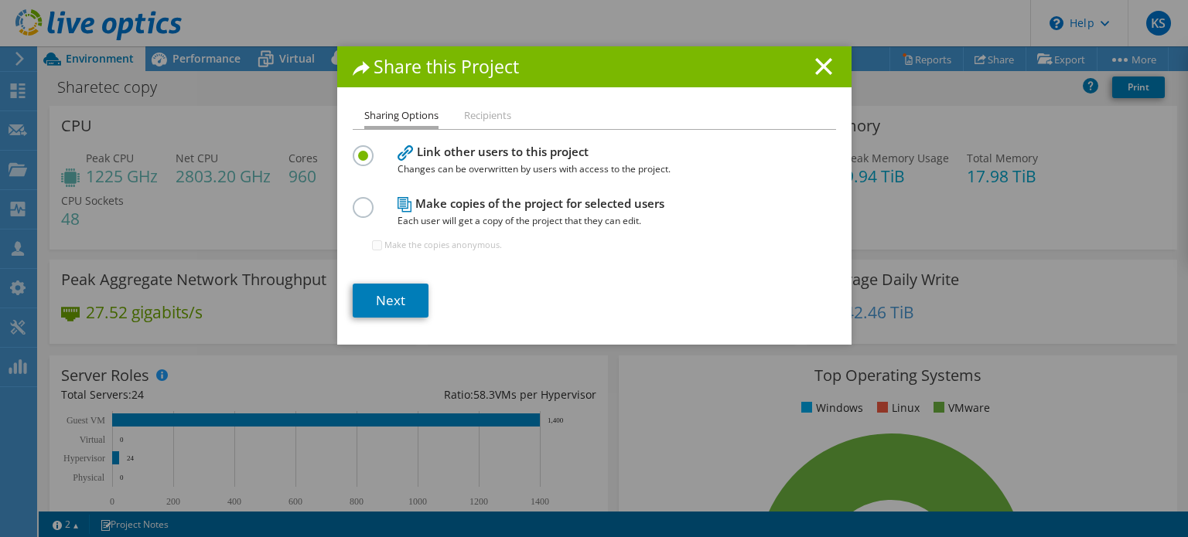
click at [807, 67] on h1 "Share this Project" at bounding box center [594, 67] width 483 height 18
click at [815, 60] on icon at bounding box center [823, 66] width 17 height 17
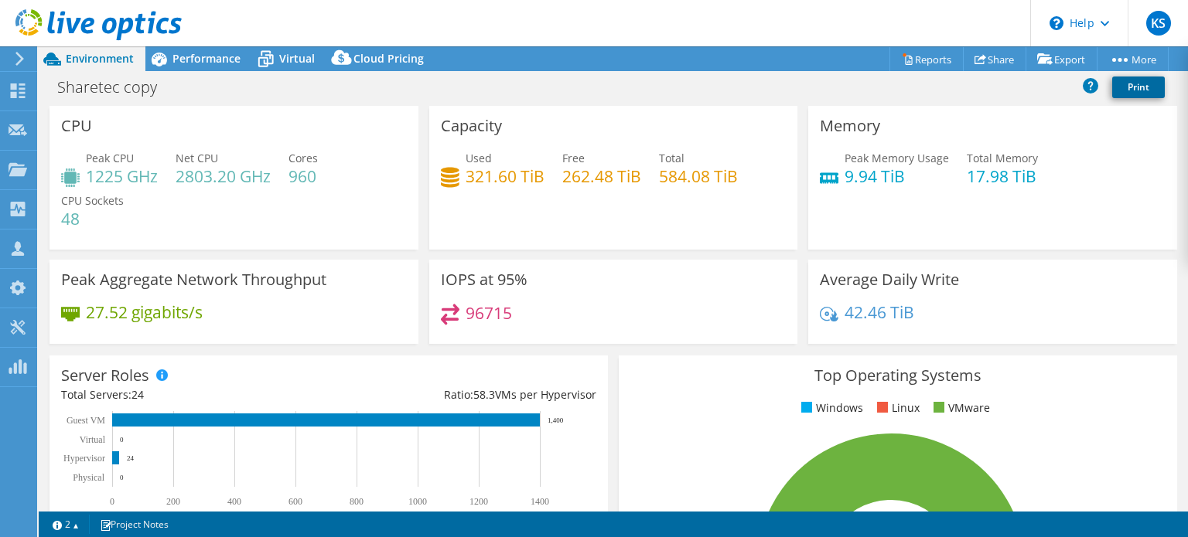
click at [1135, 86] on link "Print" at bounding box center [1138, 88] width 53 height 22
click at [183, 61] on span "Performance" at bounding box center [206, 58] width 68 height 15
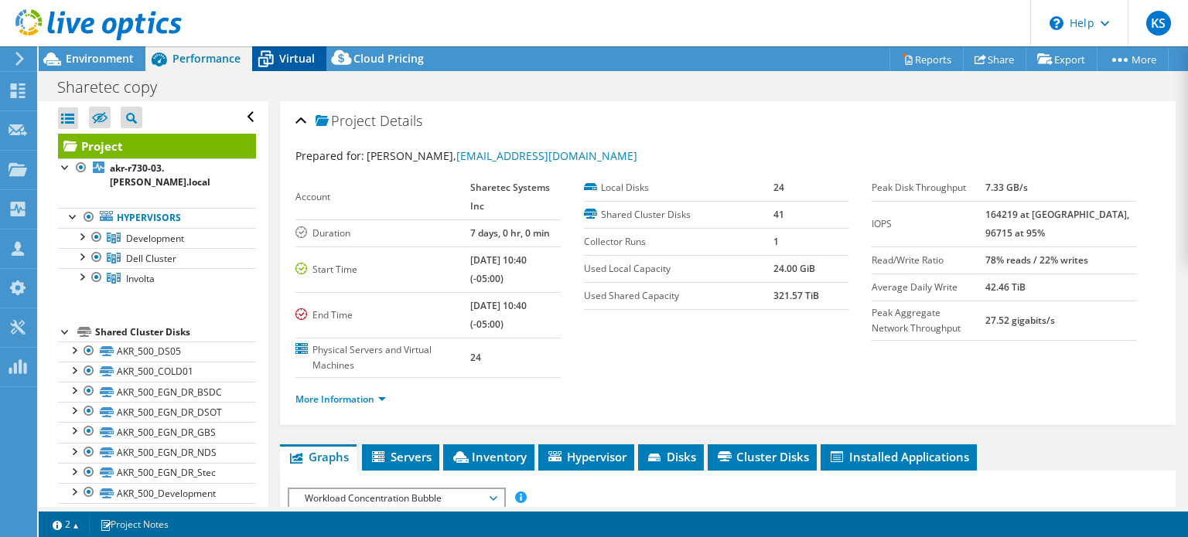
click at [288, 55] on span "Virtual" at bounding box center [297, 58] width 36 height 15
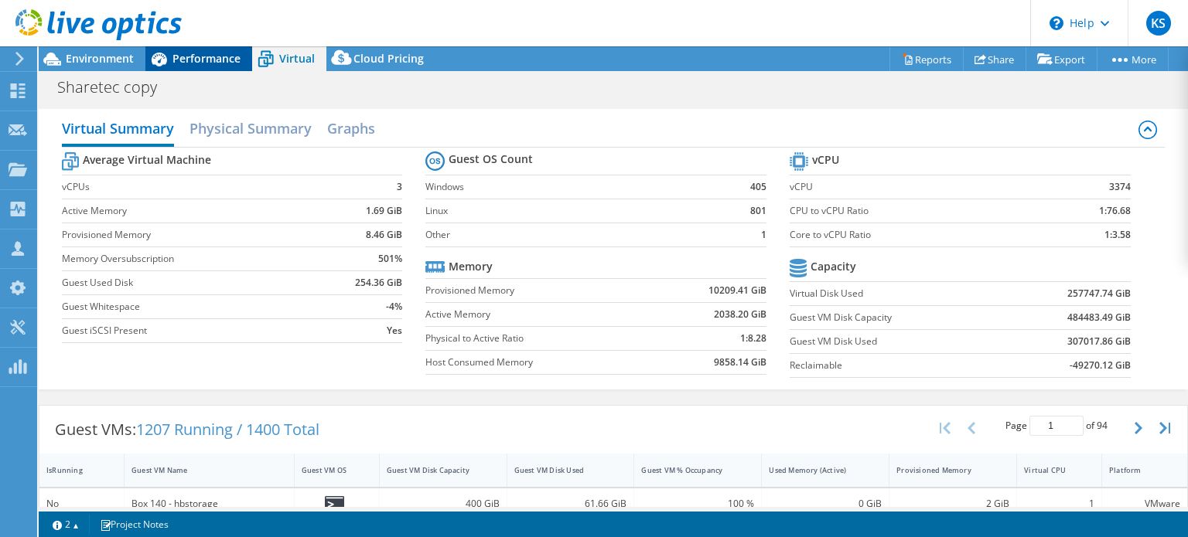
click at [179, 55] on span "Performance" at bounding box center [206, 58] width 68 height 15
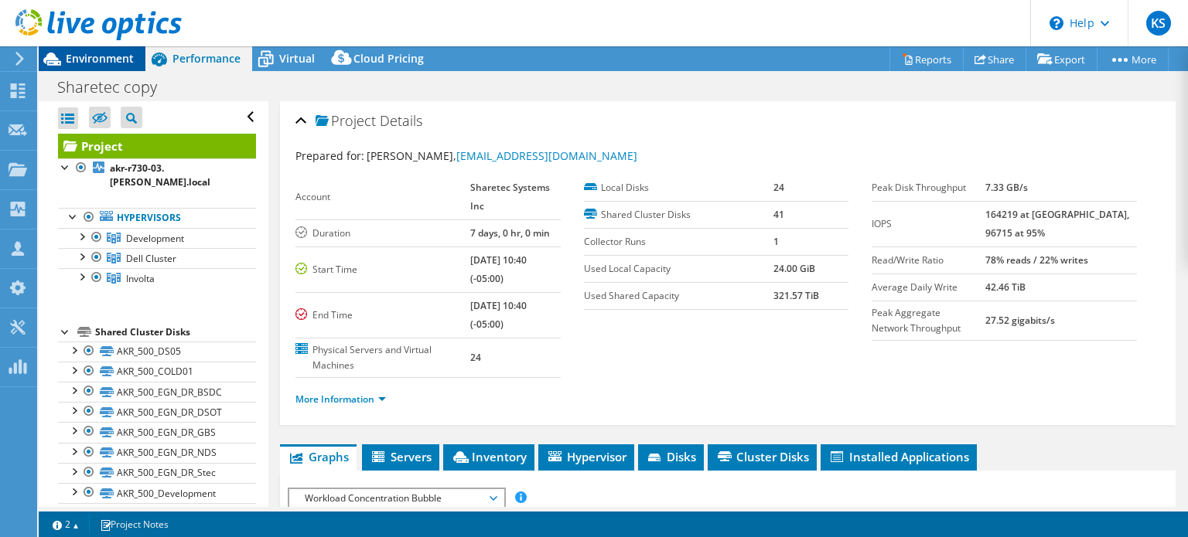
click at [92, 52] on span "Environment" at bounding box center [100, 58] width 68 height 15
